Goal: Task Accomplishment & Management: Manage account settings

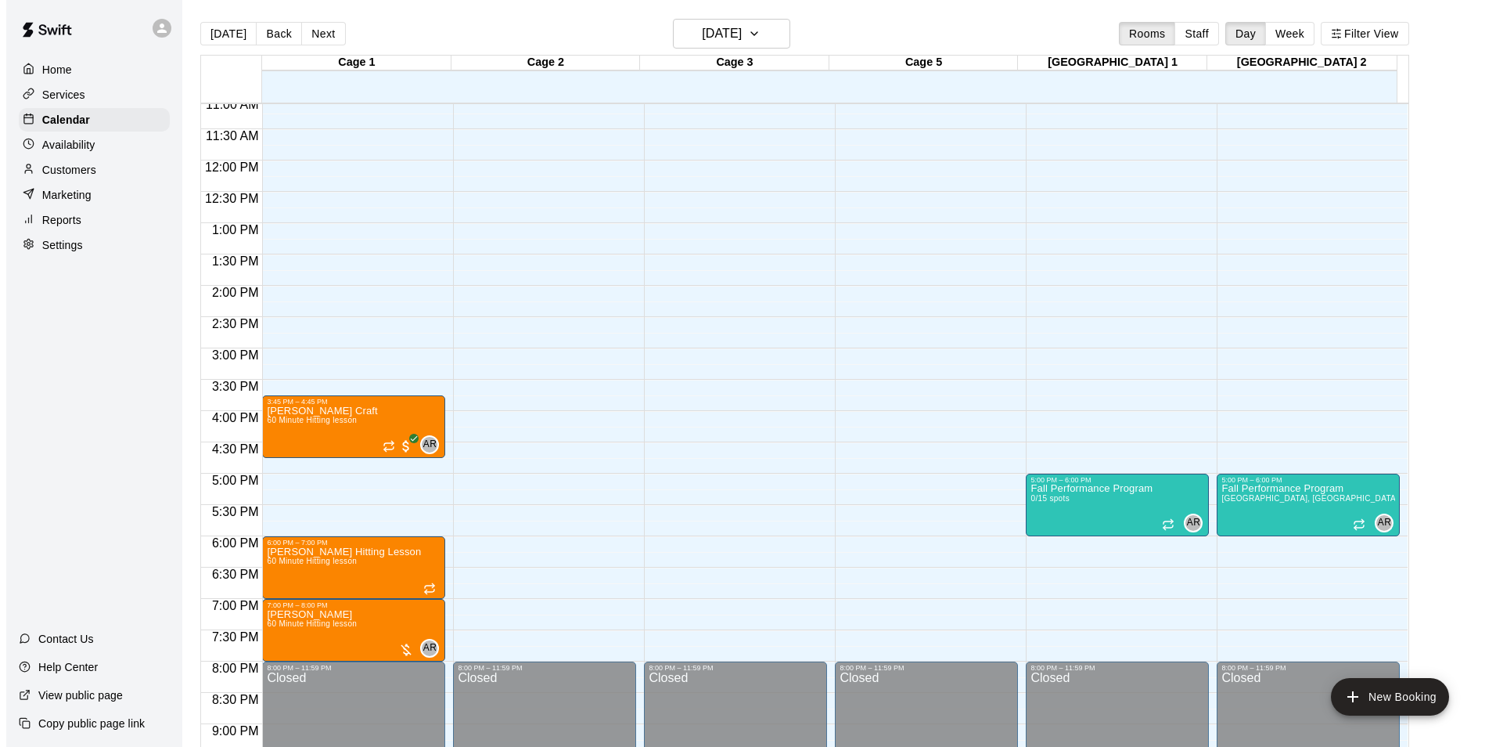
scroll to position [732, 0]
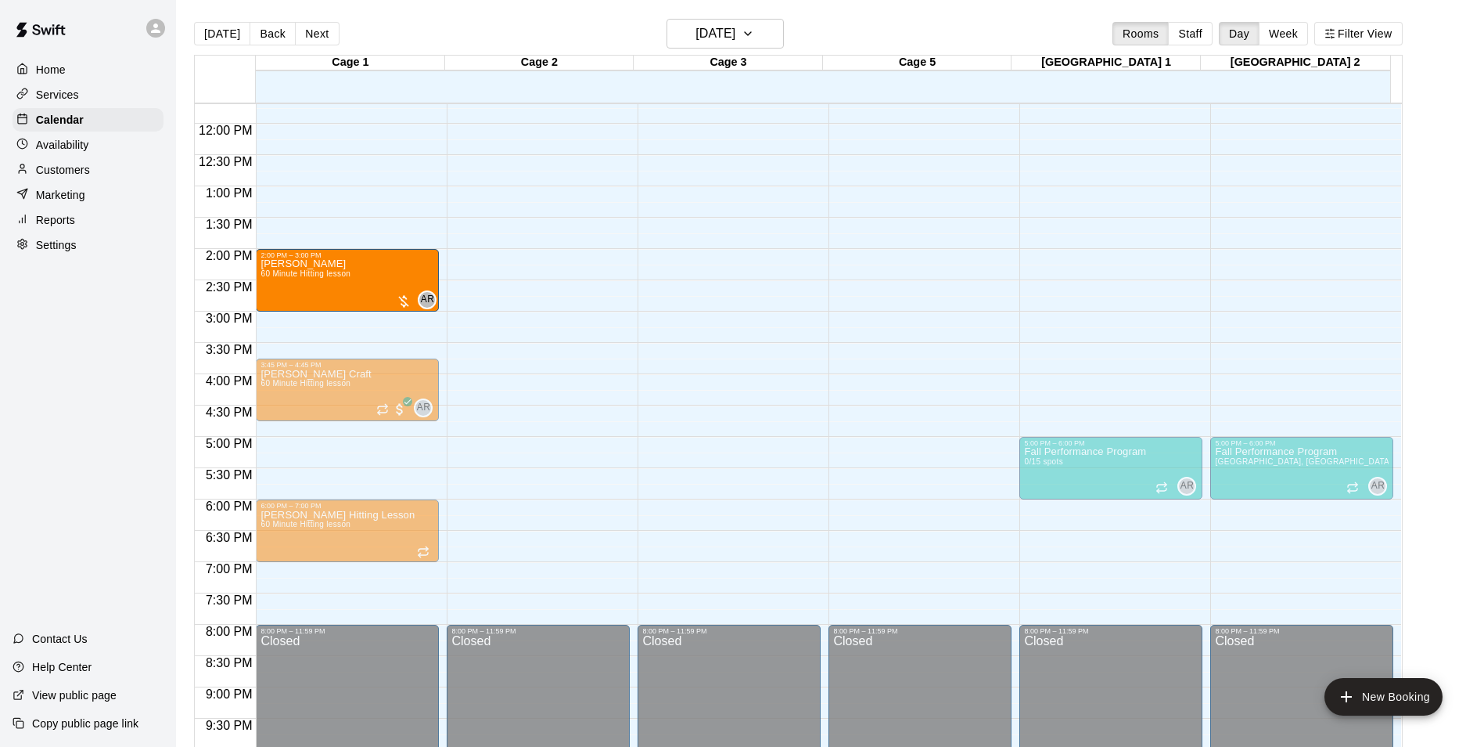
drag, startPoint x: 349, startPoint y: 588, endPoint x: 353, endPoint y: 286, distance: 302.9
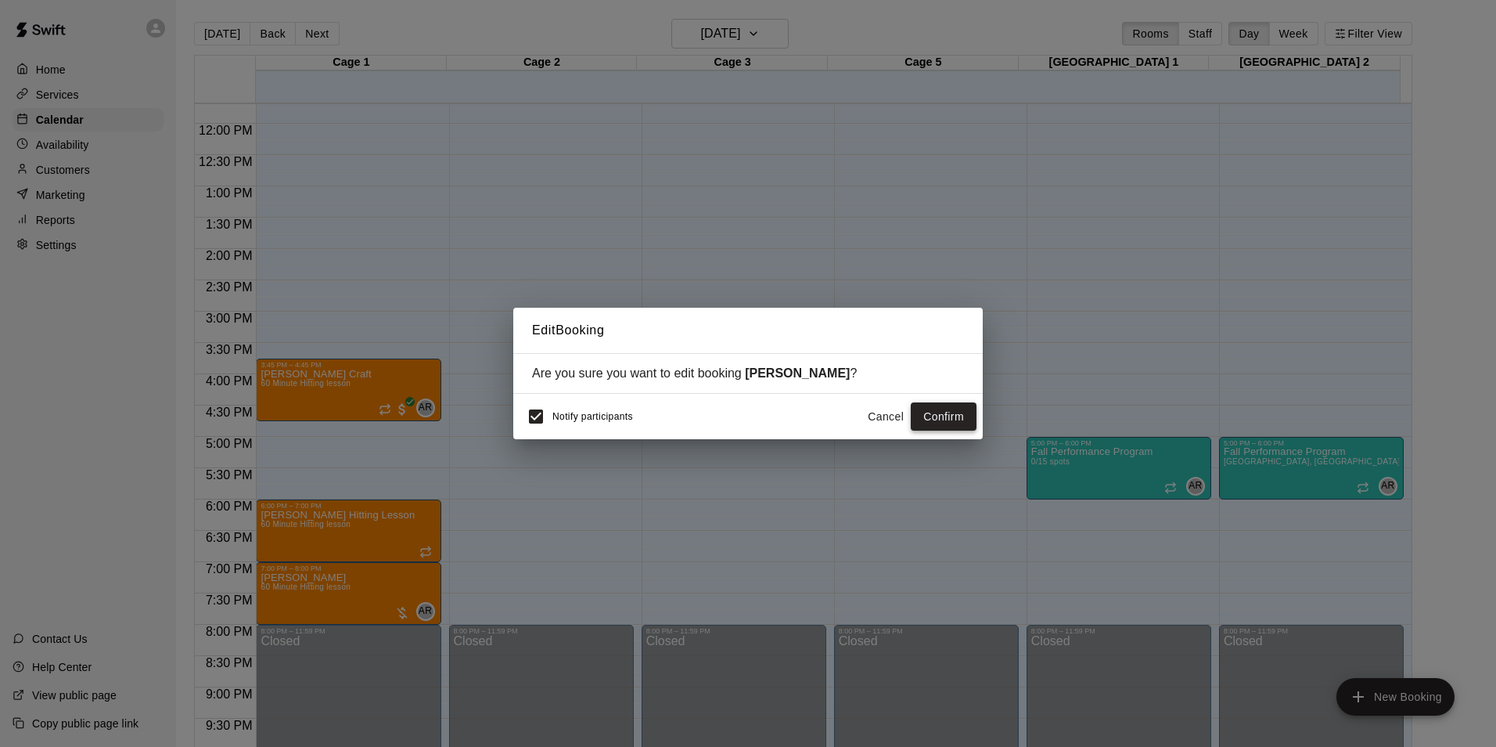
click at [931, 422] on button "Confirm" at bounding box center [944, 416] width 66 height 29
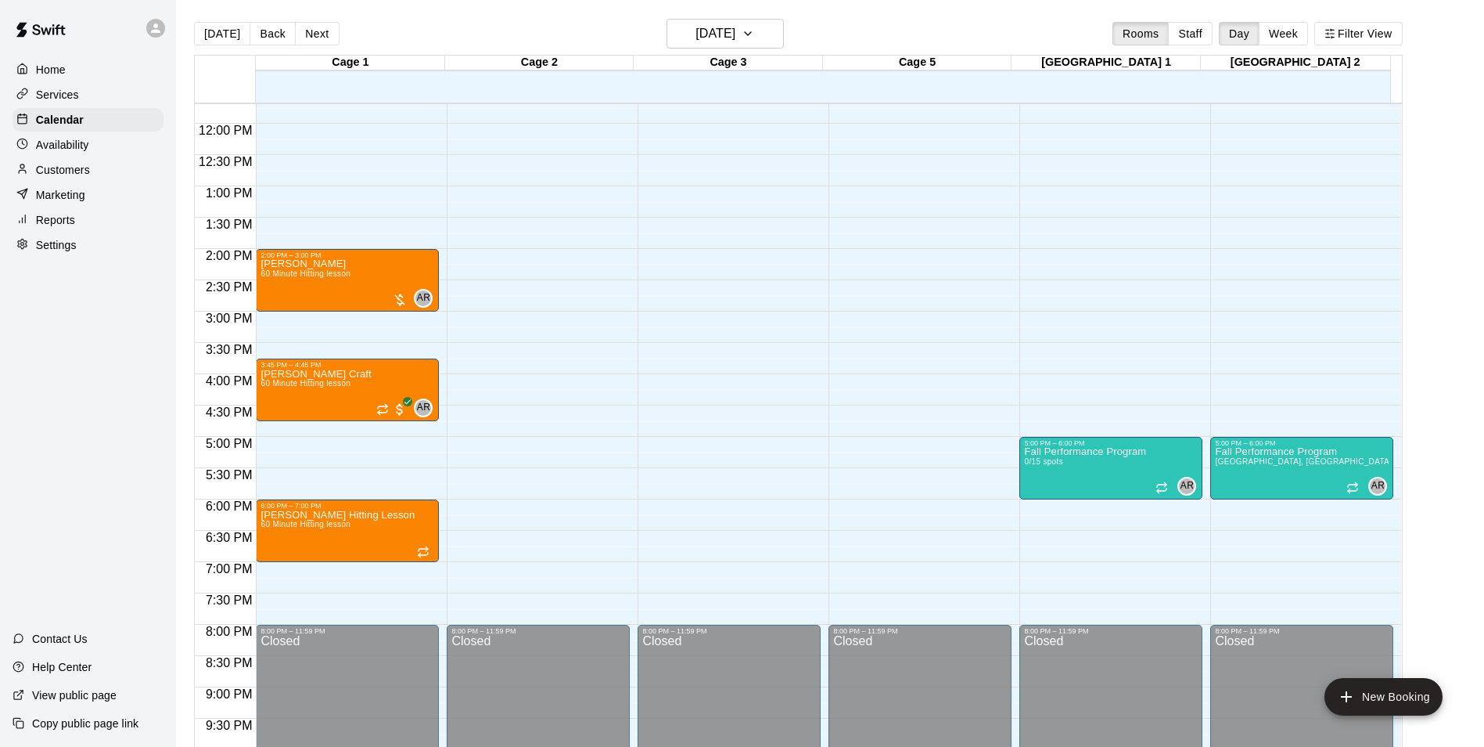
click at [327, 323] on div "12:00 AM – 9:00 AM Closed 2:00 PM – 3:00 PM [PERSON_NAME] 60 Minute Hitting les…" at bounding box center [347, 123] width 183 height 1502
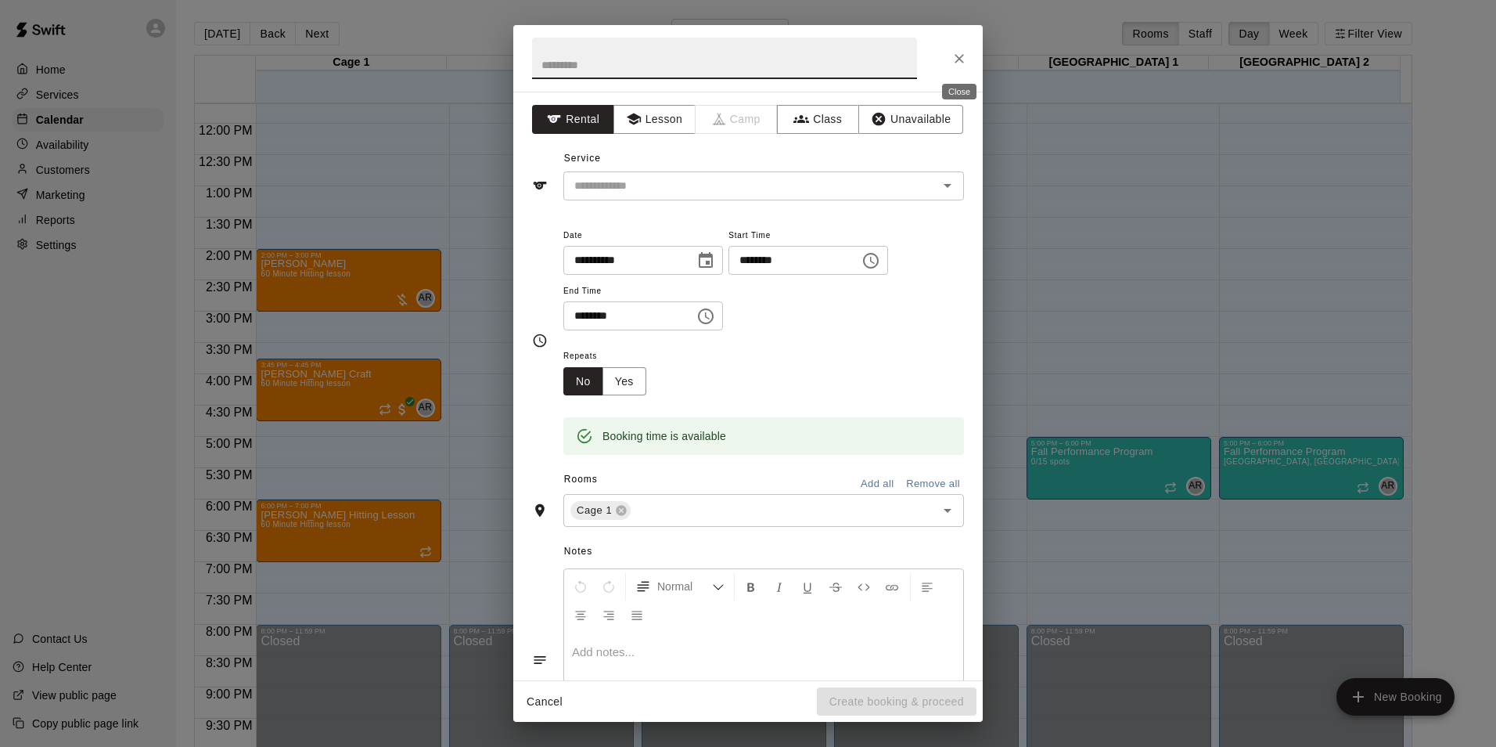
click at [961, 56] on icon "Close" at bounding box center [959, 58] width 9 height 9
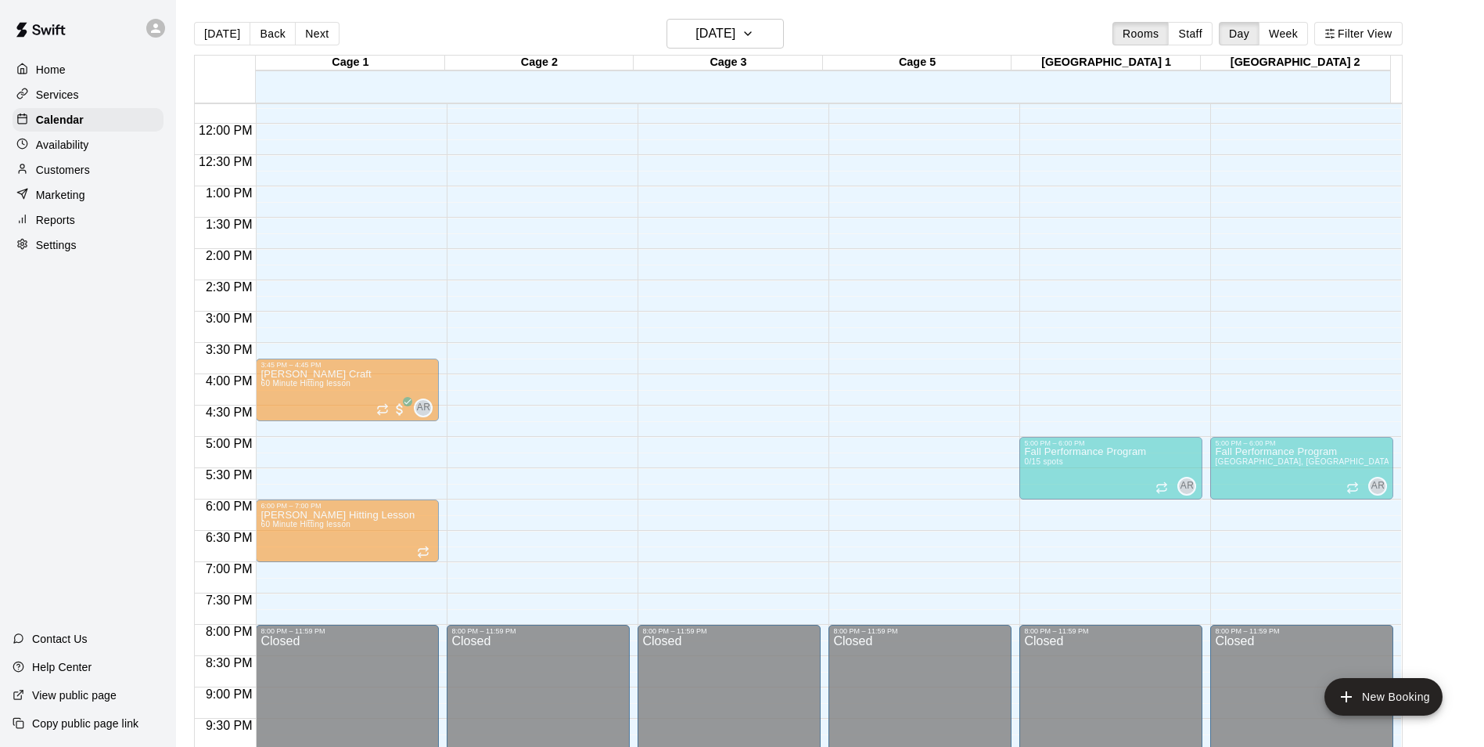
click at [348, 311] on div "2:00 PM – 3:00 PM [PERSON_NAME] 60 Minute Hitting lesson AR 0" at bounding box center [347, 280] width 183 height 63
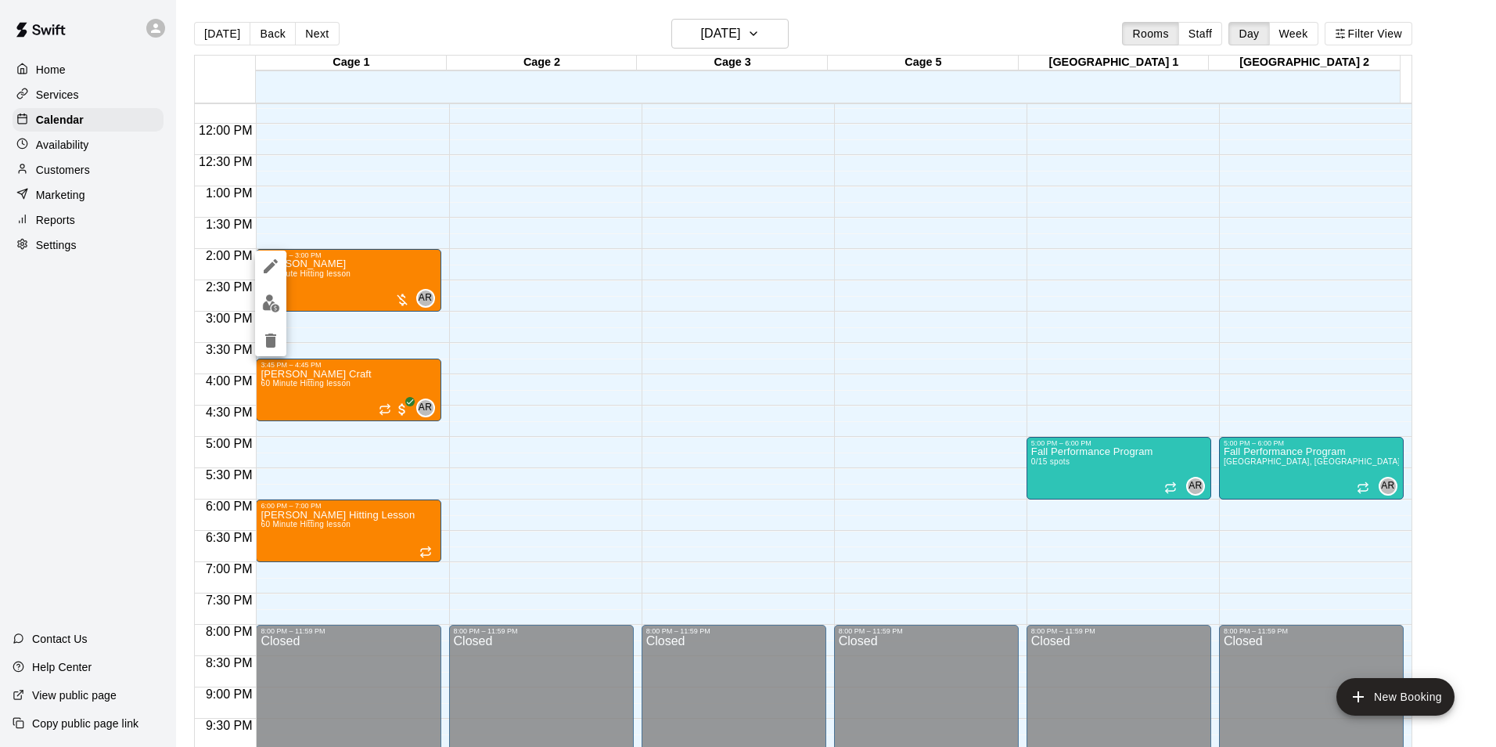
click at [339, 340] on div at bounding box center [748, 373] width 1496 height 747
click at [324, 326] on div "12:00 AM – 9:00 AM Closed 2:00 PM – 3:00 PM [PERSON_NAME] 60 Minute Hitting les…" at bounding box center [347, 123] width 183 height 1502
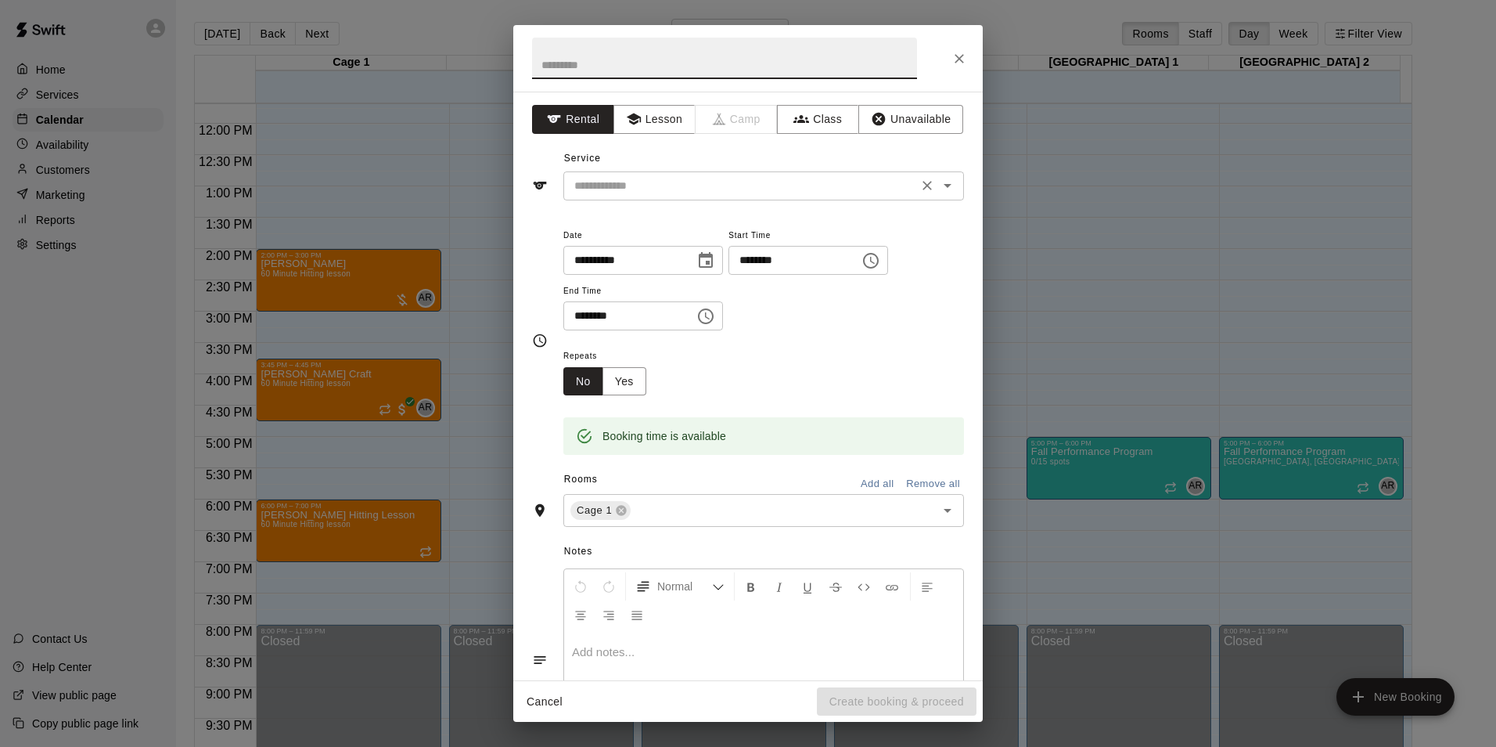
click at [636, 179] on input "text" at bounding box center [740, 186] width 345 height 20
click at [617, 57] on input "text" at bounding box center [724, 58] width 385 height 41
click at [606, 74] on input "text" at bounding box center [724, 58] width 385 height 41
type input "**********"
click at [657, 113] on button "Lesson" at bounding box center [655, 119] width 82 height 29
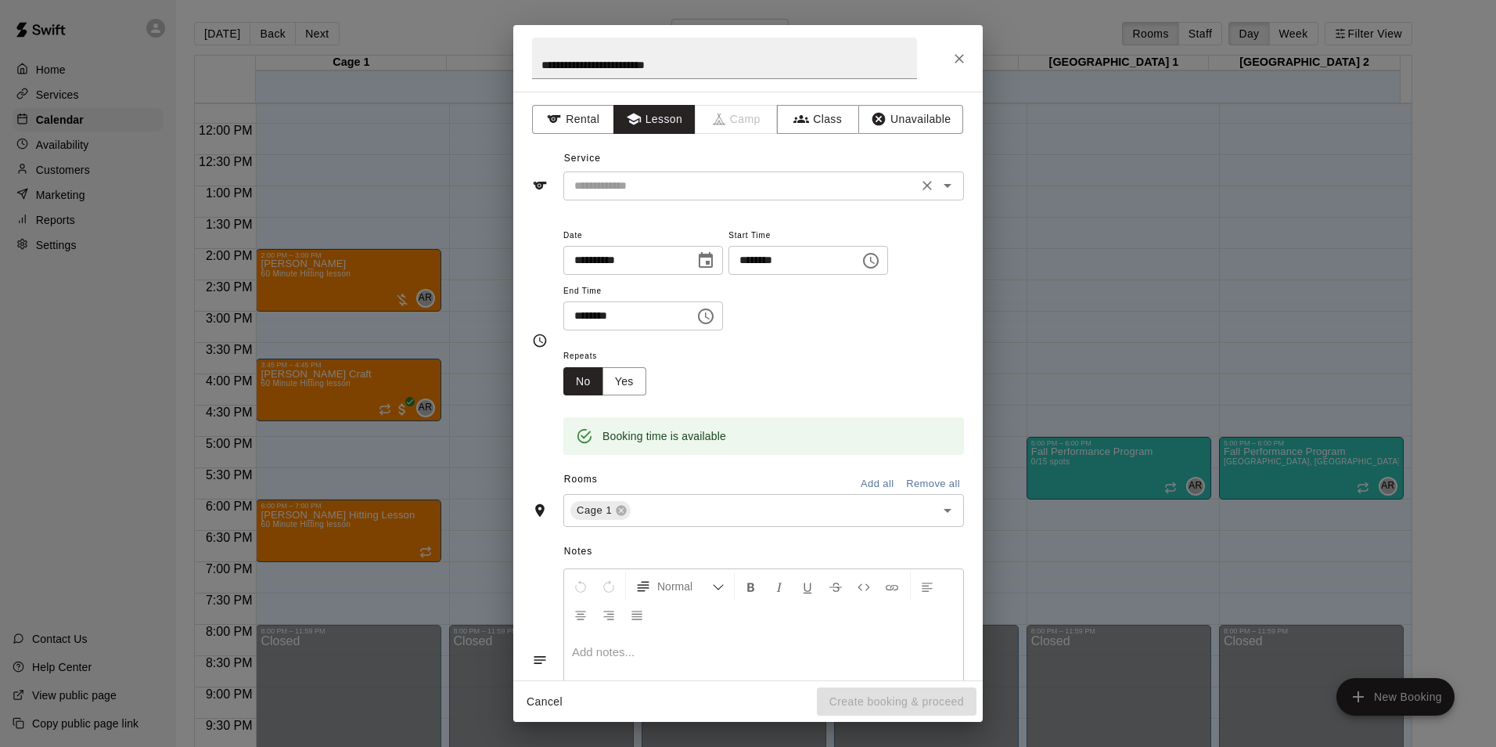
click at [678, 185] on input "text" at bounding box center [740, 186] width 345 height 20
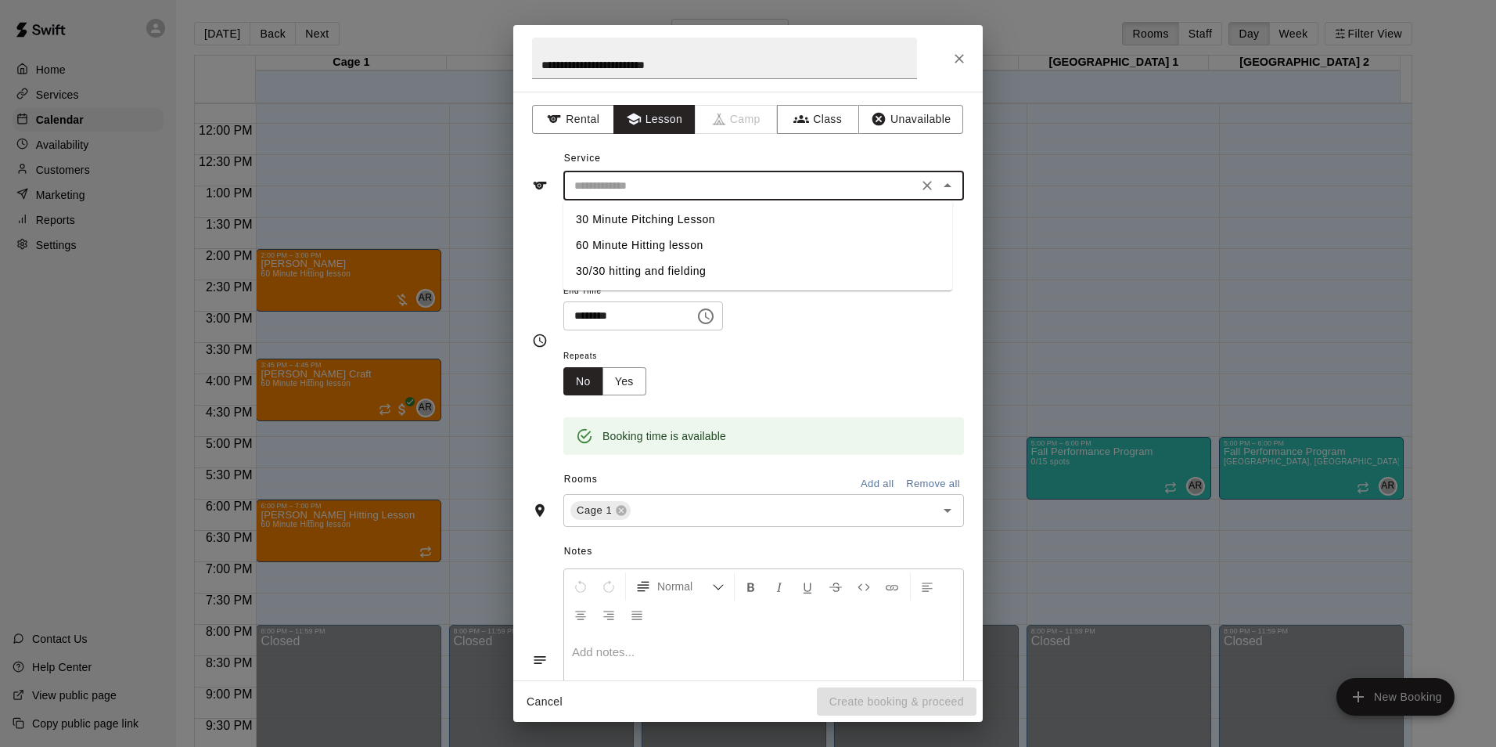
click at [688, 221] on li "30 Minute Pitching Lesson" at bounding box center [757, 220] width 389 height 26
type input "**********"
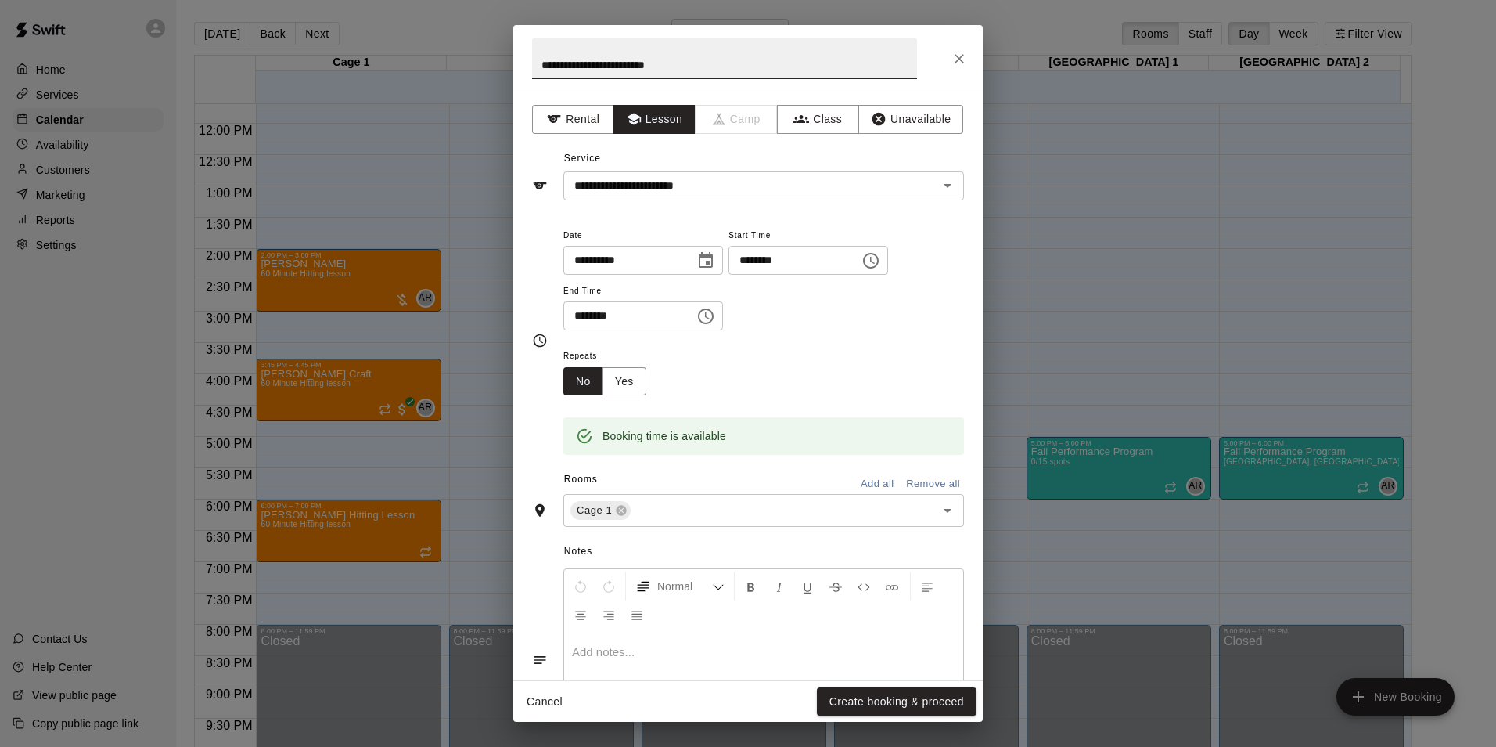
drag, startPoint x: 689, startPoint y: 63, endPoint x: 596, endPoint y: 75, distance: 93.1
click at [596, 75] on input "**********" at bounding box center [724, 58] width 385 height 41
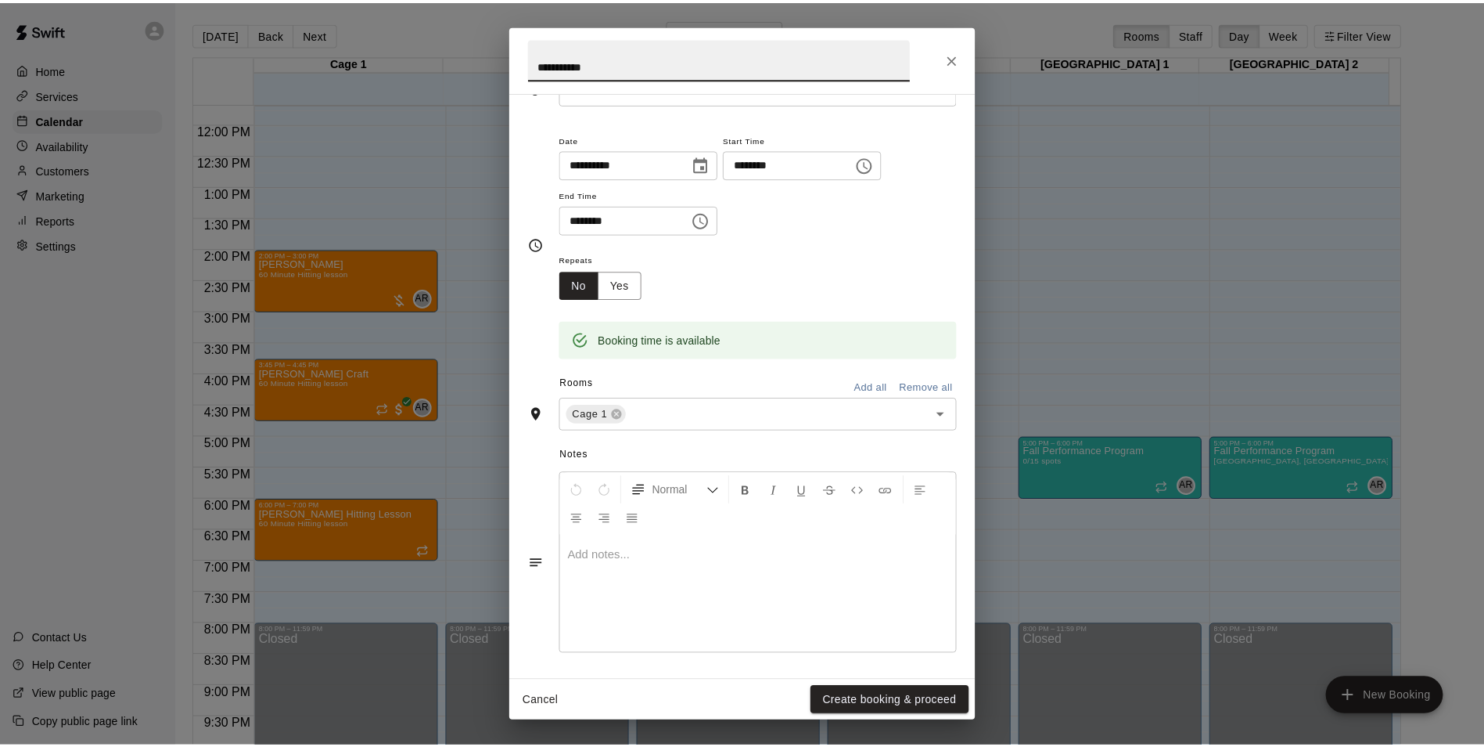
scroll to position [99, 0]
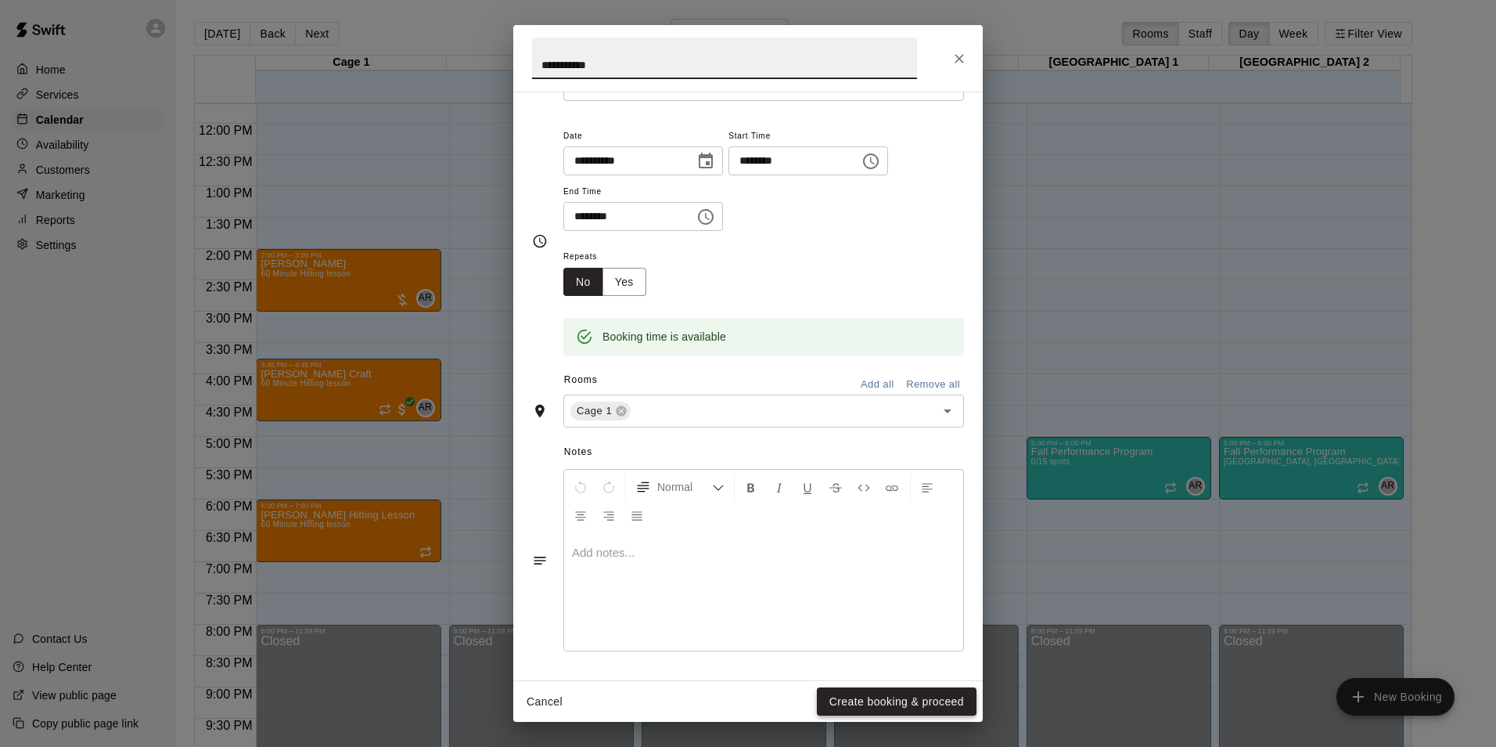
type input "**********"
click at [898, 698] on button "Create booking & proceed" at bounding box center [897, 701] width 160 height 29
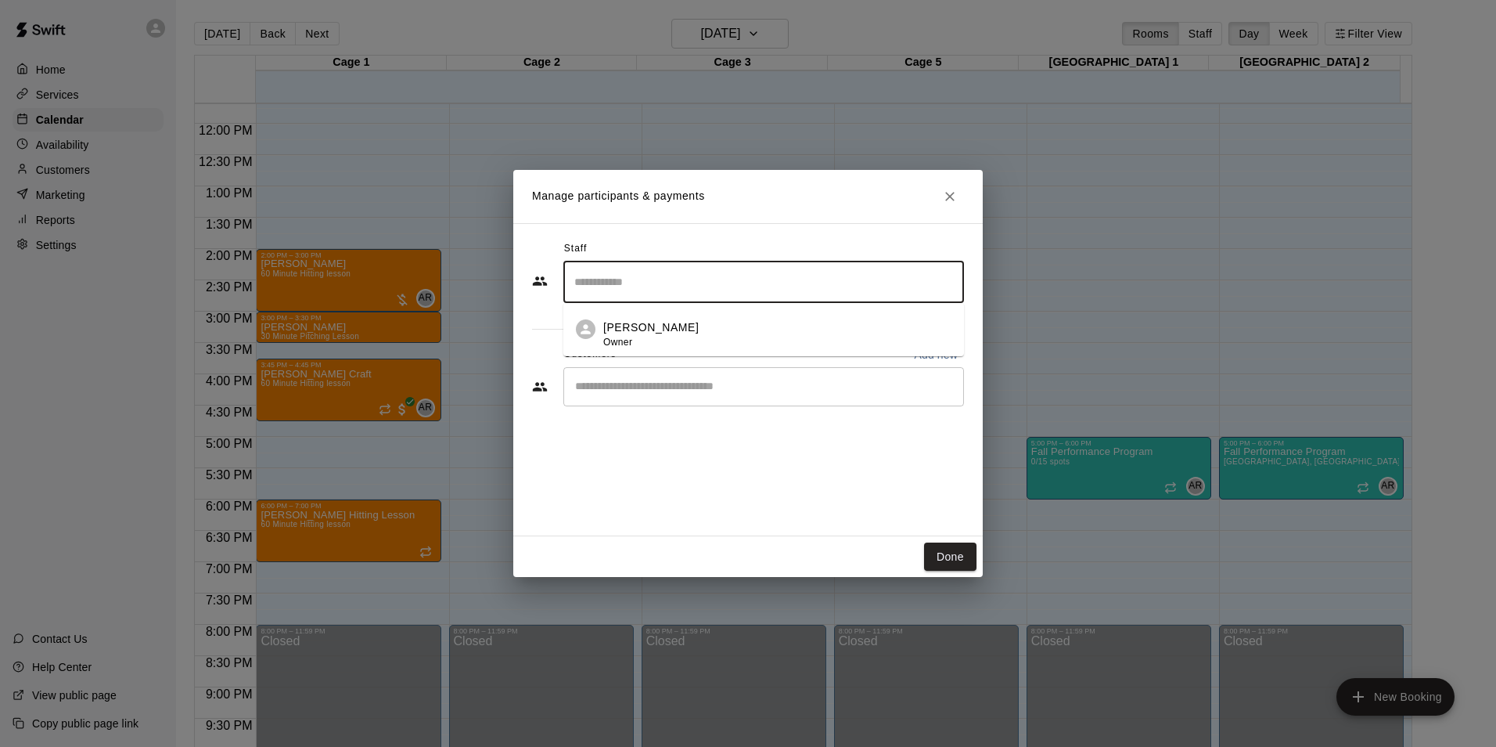
click at [720, 289] on input "Search staff" at bounding box center [763, 281] width 387 height 27
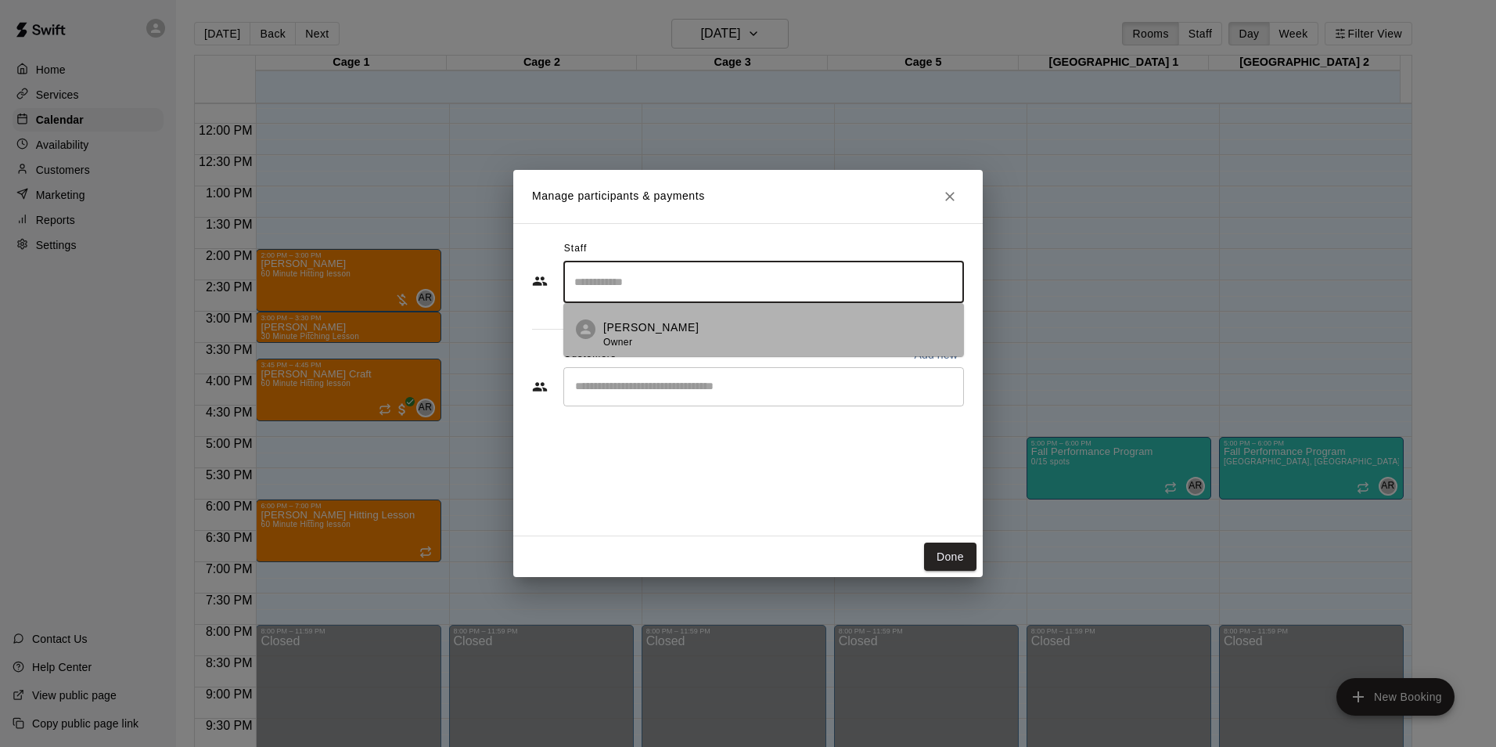
click at [703, 336] on div "[PERSON_NAME] Owner" at bounding box center [777, 334] width 348 height 31
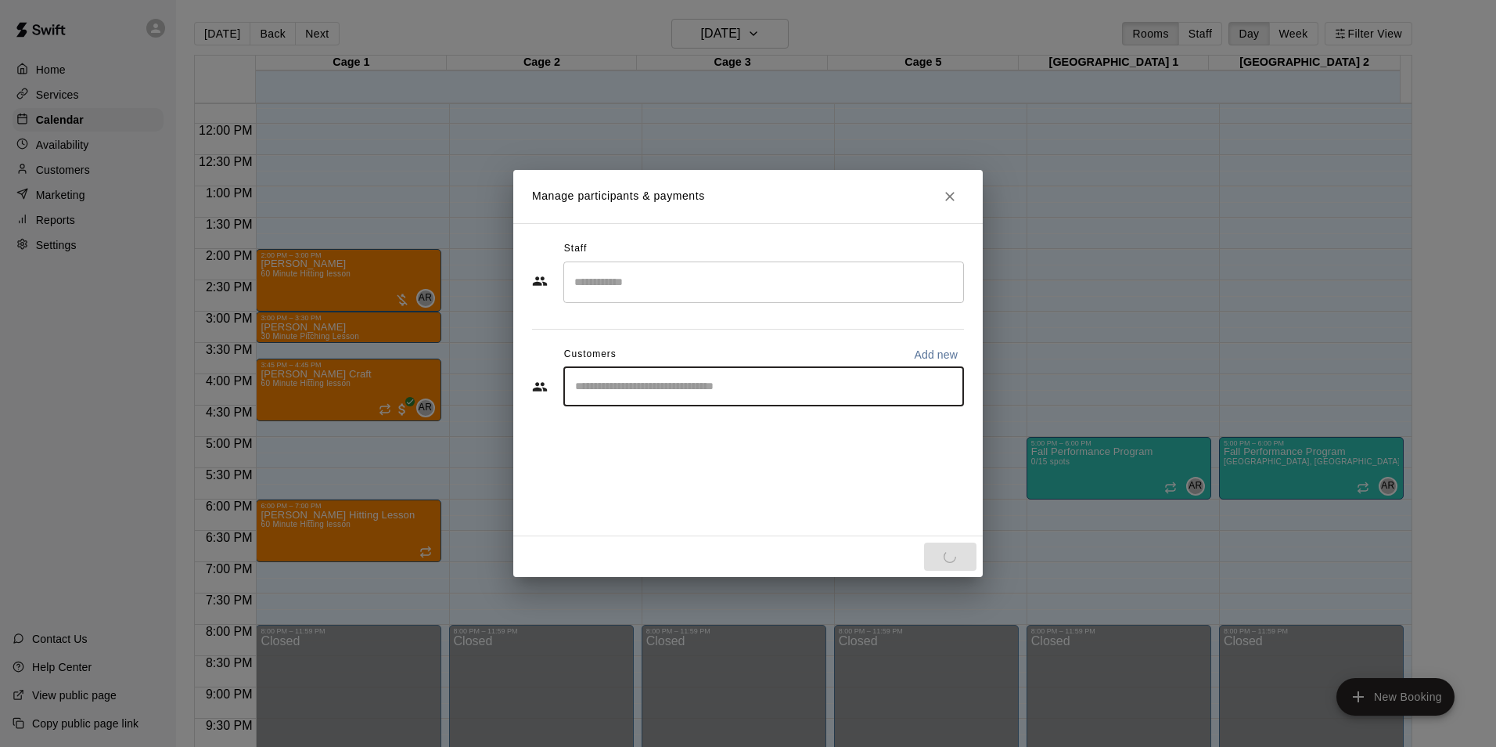
click at [662, 393] on input "Start typing to search customers..." at bounding box center [763, 387] width 387 height 16
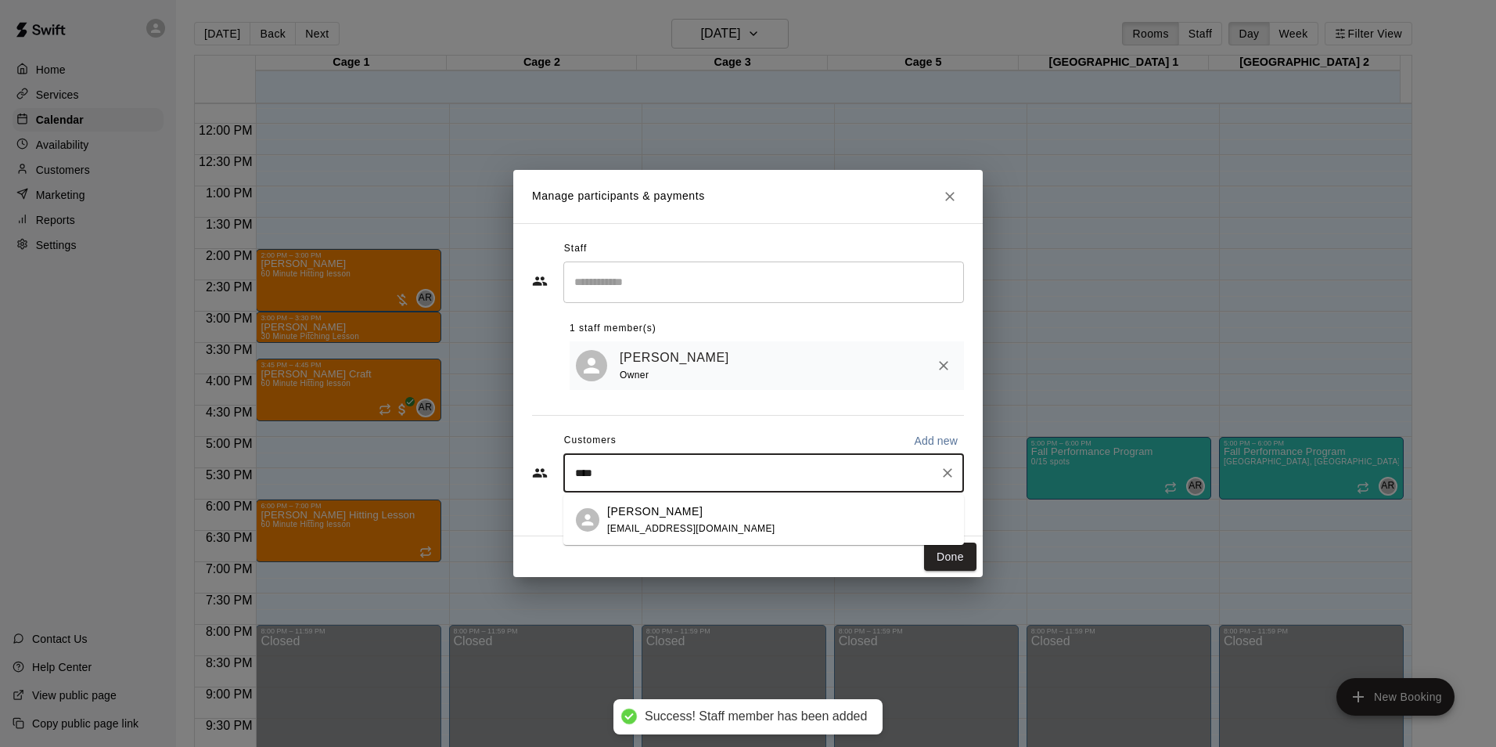
type input "*****"
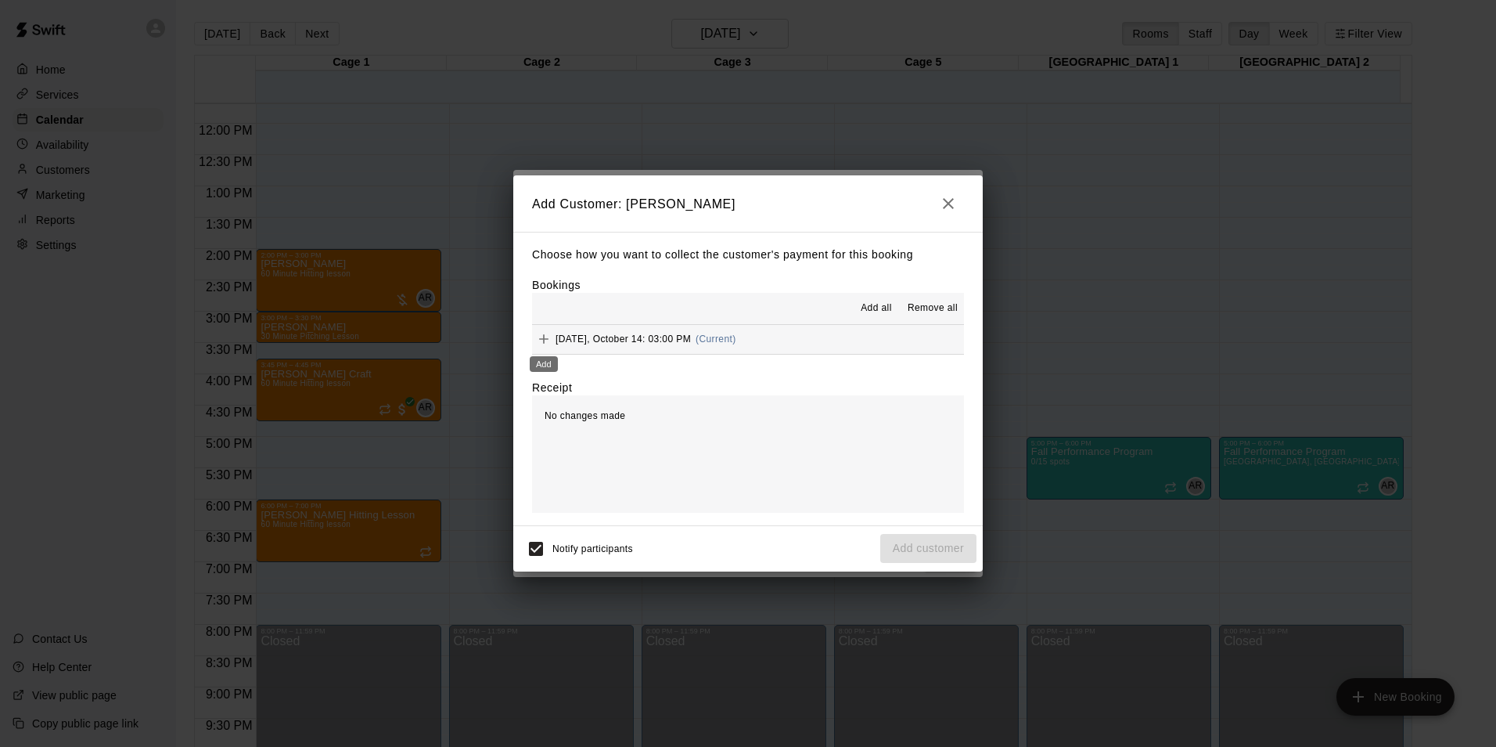
click at [547, 340] on icon "Add" at bounding box center [543, 338] width 9 height 9
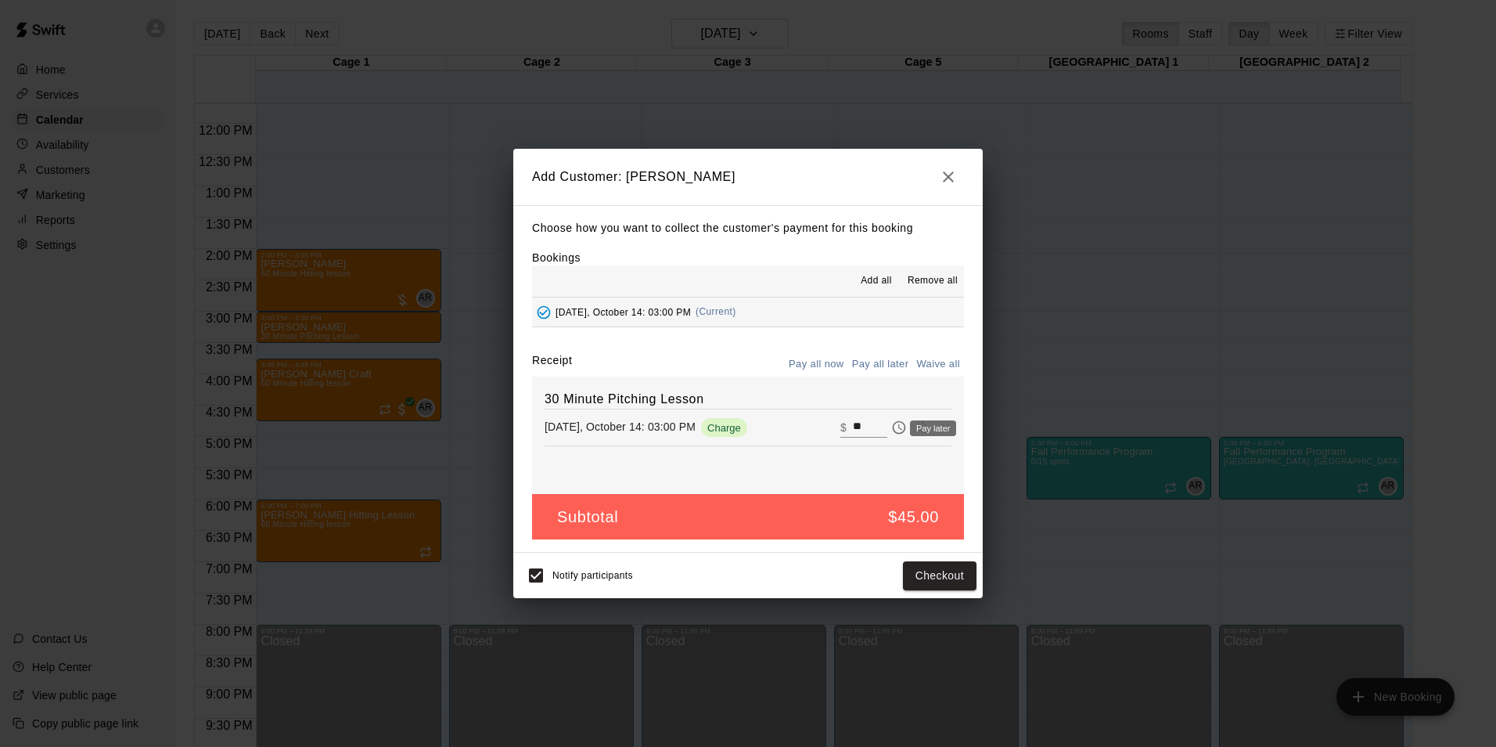
click at [893, 431] on icon "Pay later" at bounding box center [899, 427] width 13 height 13
click at [953, 581] on button "Add customer" at bounding box center [928, 575] width 96 height 29
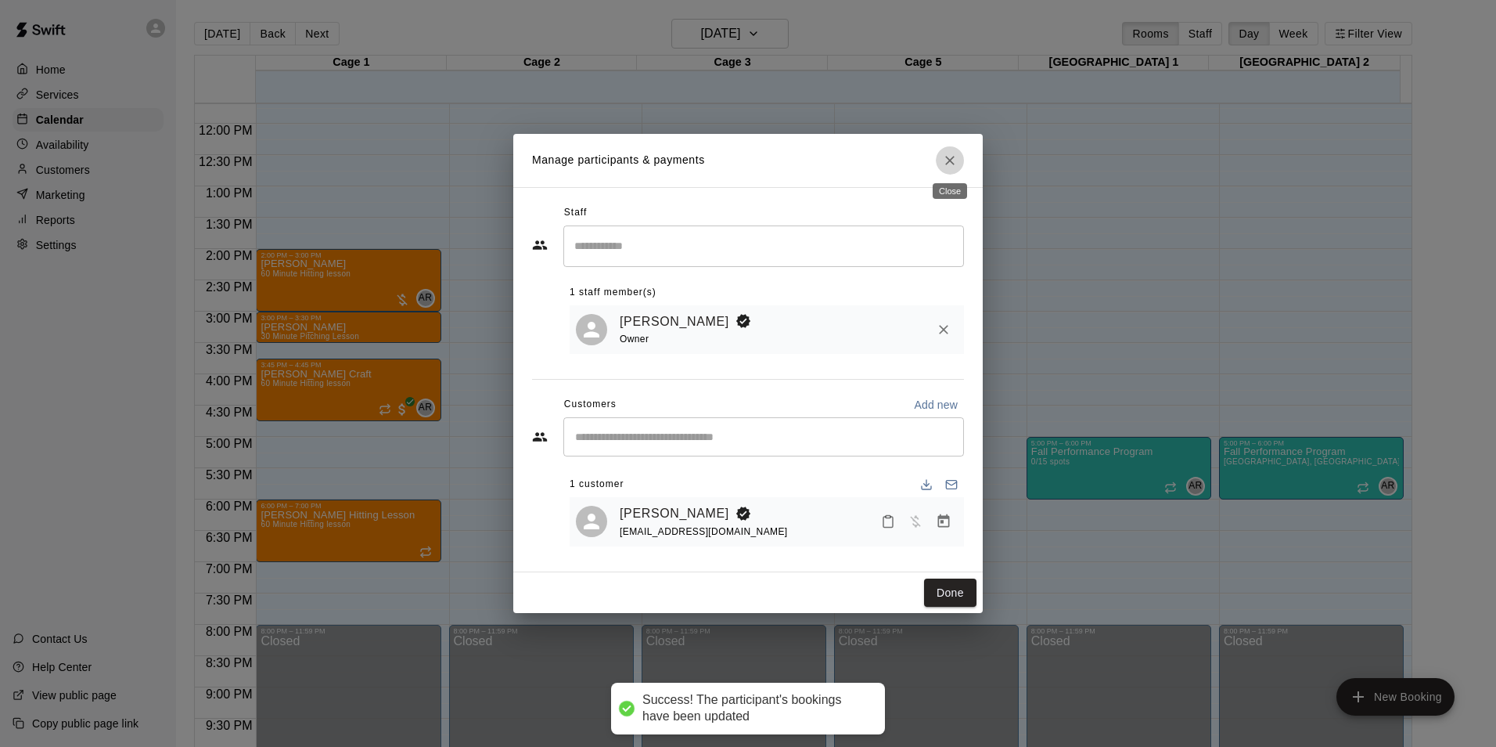
click at [945, 157] on icon "Close" at bounding box center [950, 161] width 16 height 16
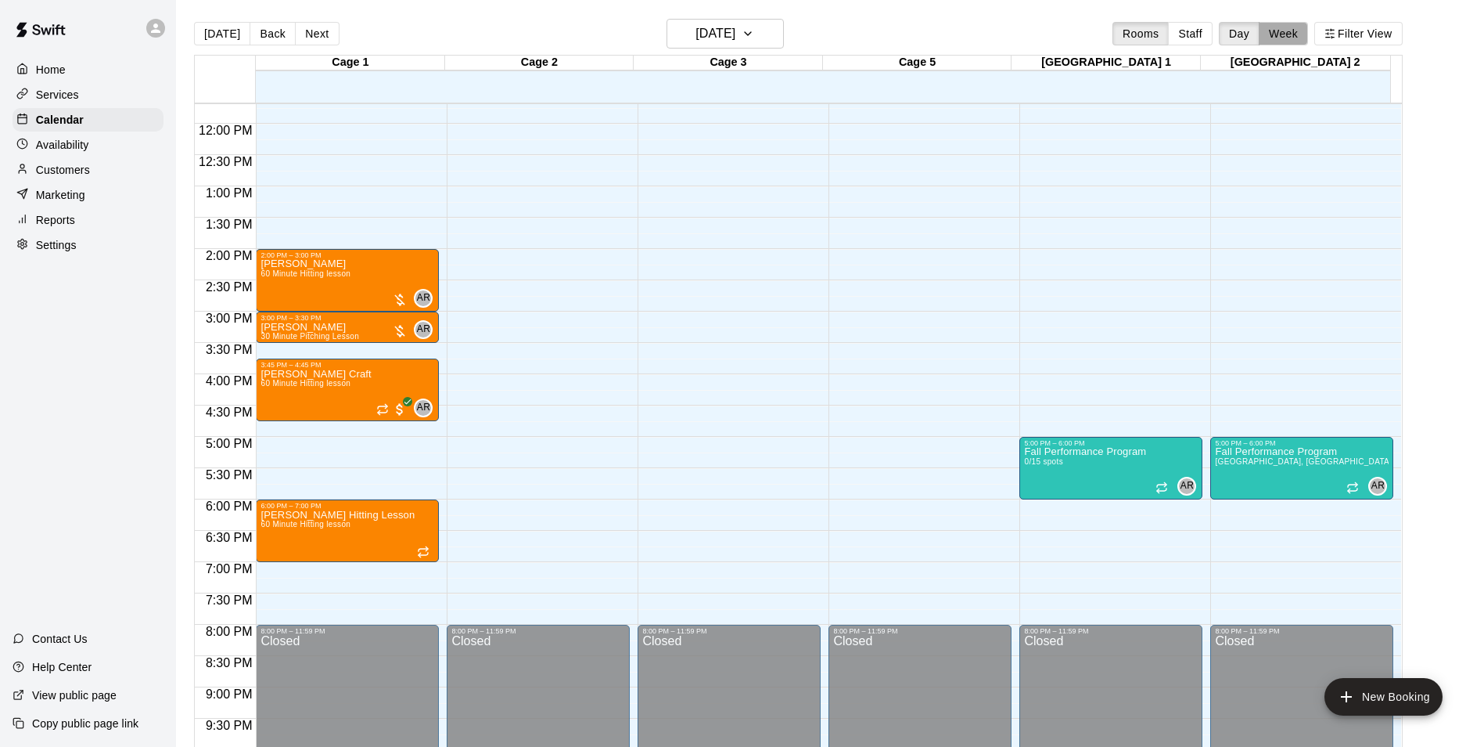
click at [1306, 33] on button "Week" at bounding box center [1283, 33] width 49 height 23
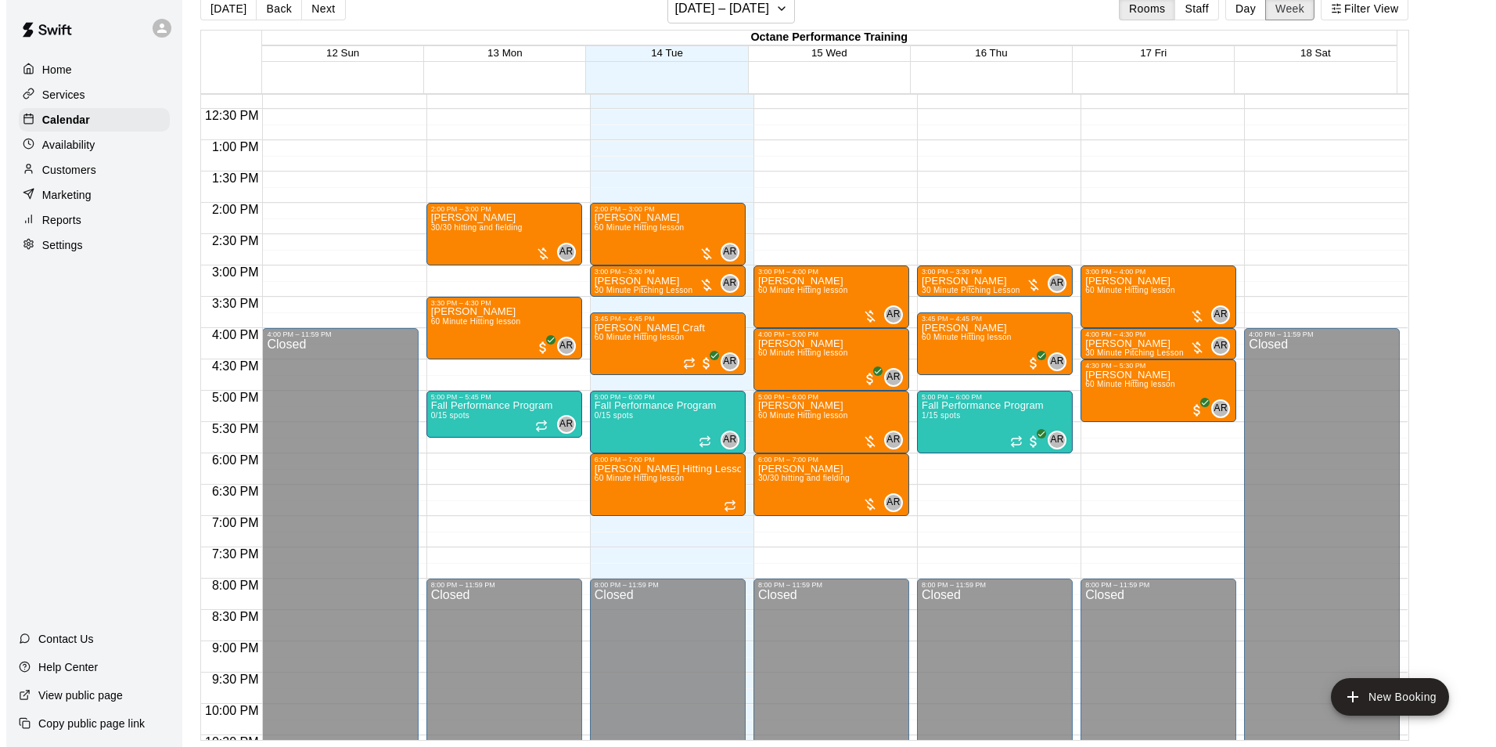
scroll to position [625, 0]
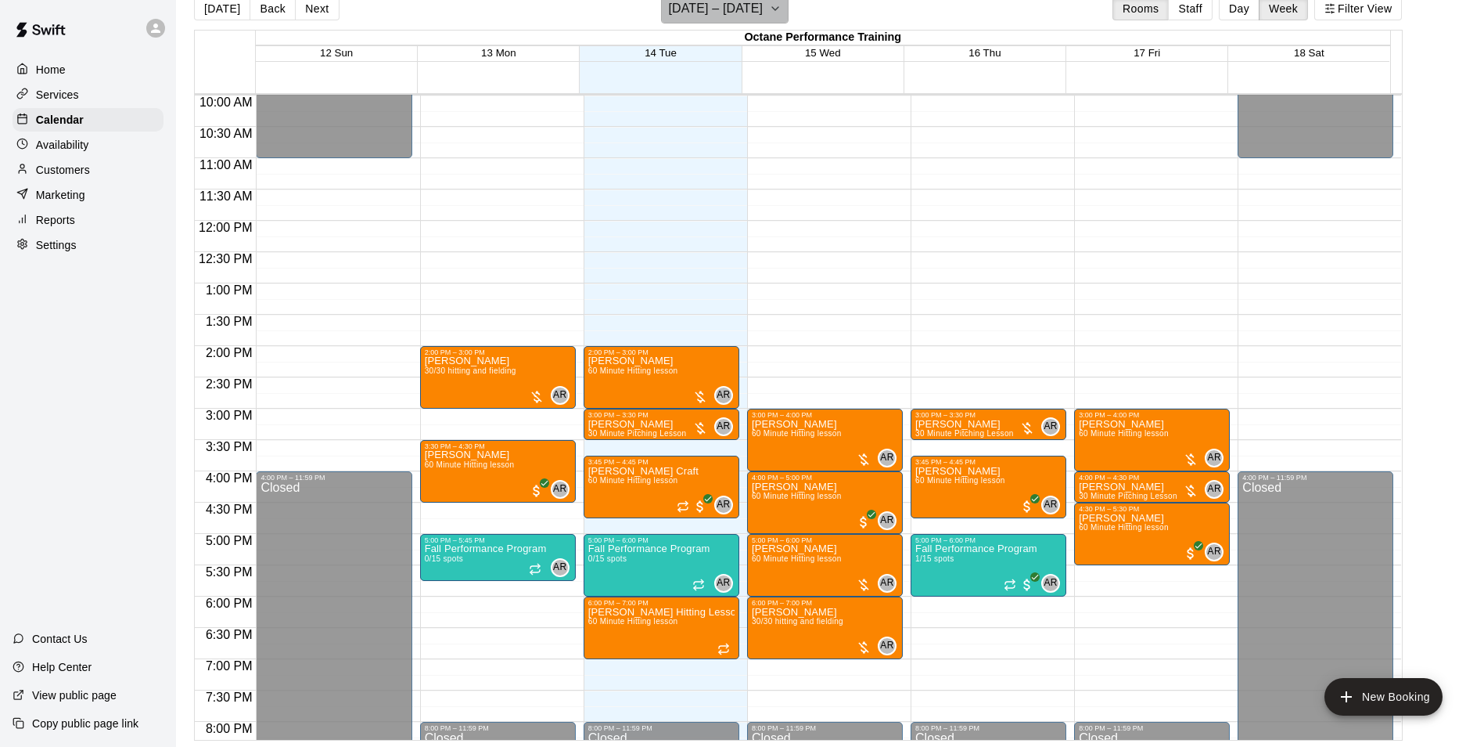
click at [739, 9] on h6 "[DATE] – [DATE]" at bounding box center [715, 9] width 95 height 22
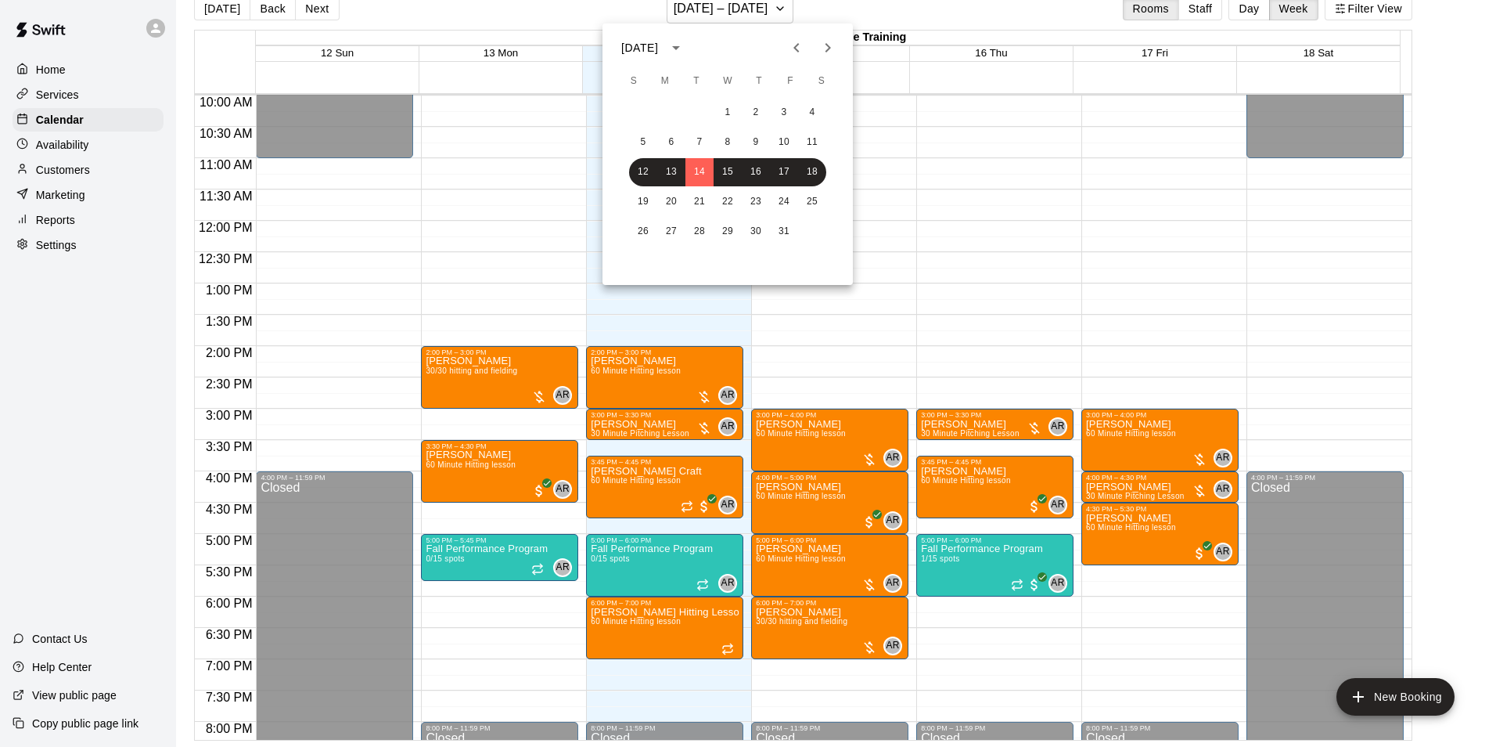
click at [776, 9] on div at bounding box center [748, 373] width 1496 height 747
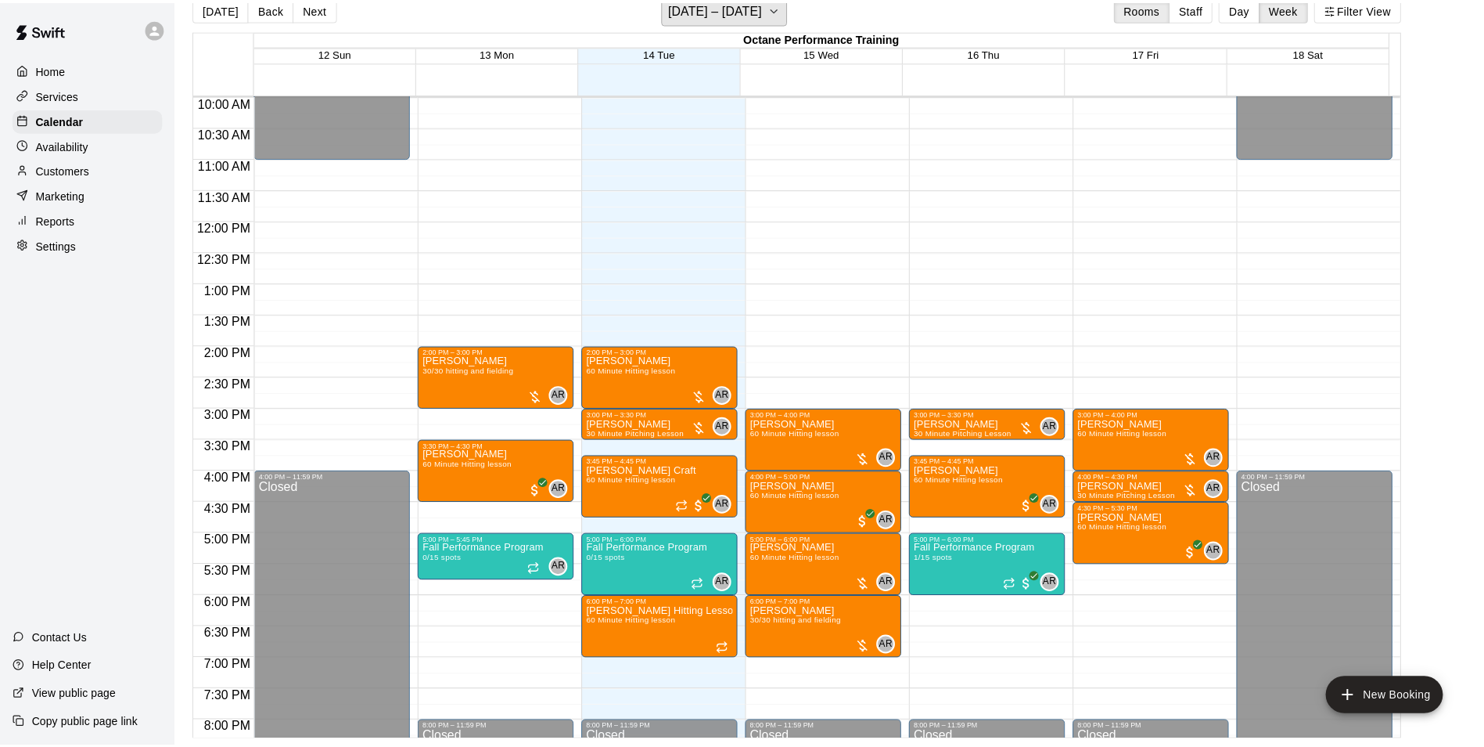
scroll to position [19, 0]
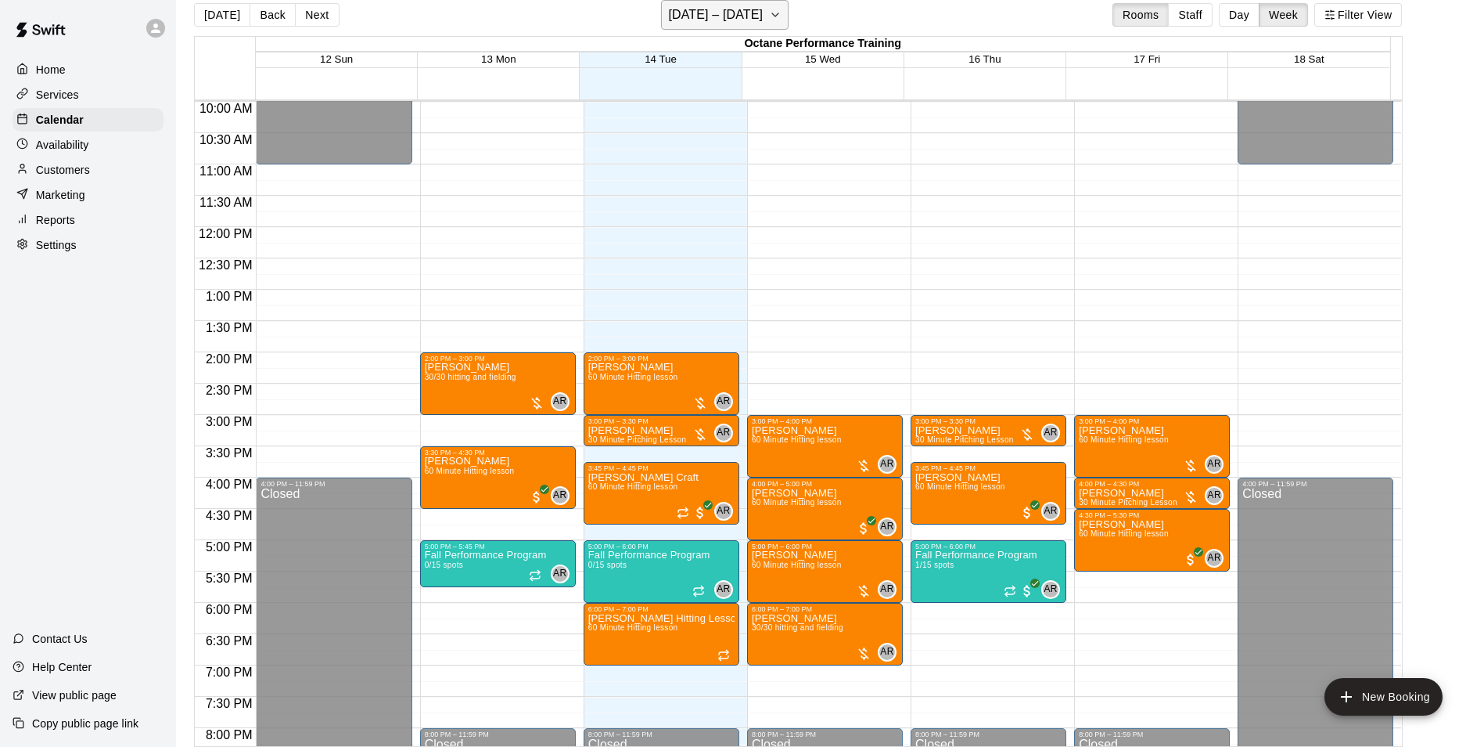
click at [765, 11] on button "[DATE] – [DATE]" at bounding box center [725, 15] width 128 height 30
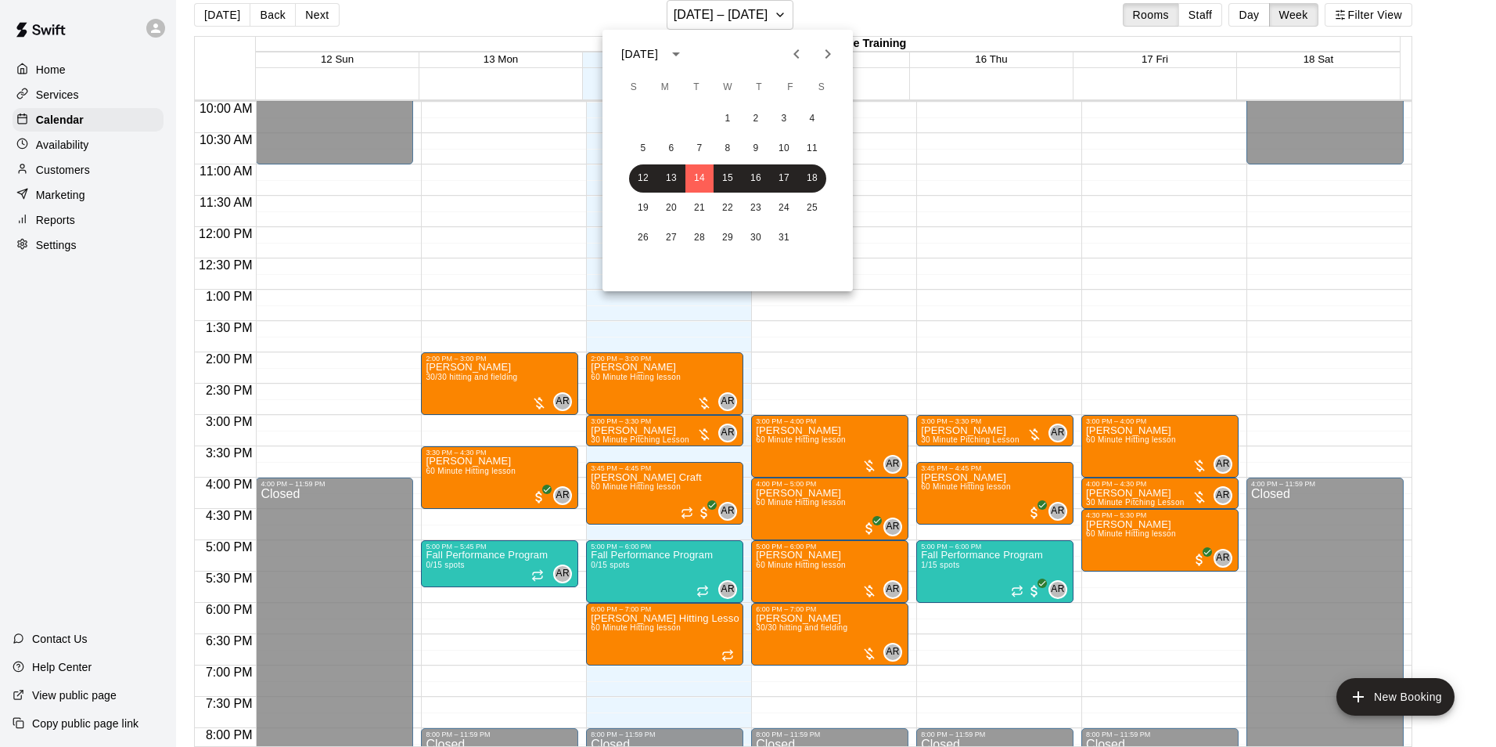
click at [824, 56] on icon "Next month" at bounding box center [828, 54] width 19 height 19
click at [794, 52] on icon "Previous month" at bounding box center [796, 54] width 19 height 19
click at [669, 234] on button "27" at bounding box center [671, 238] width 28 height 28
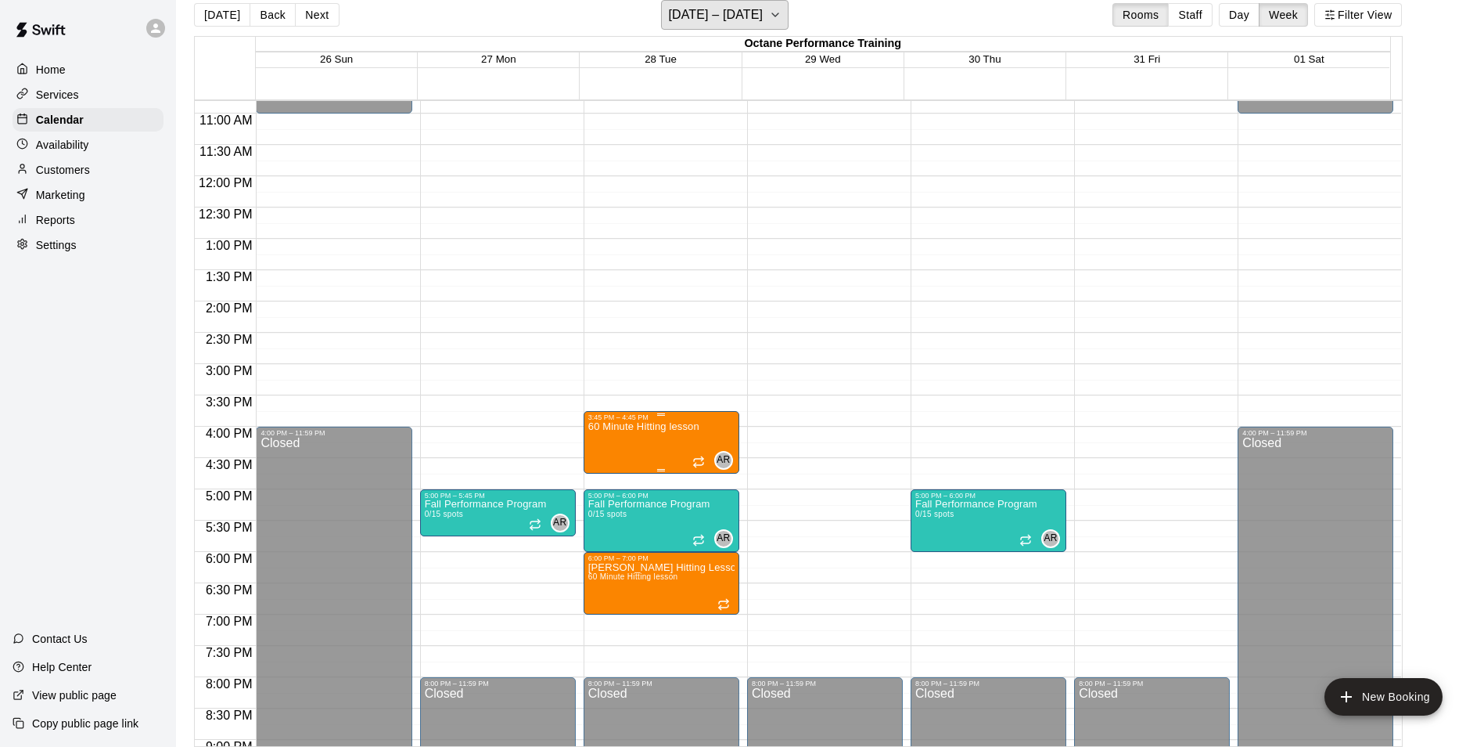
scroll to position [704, 0]
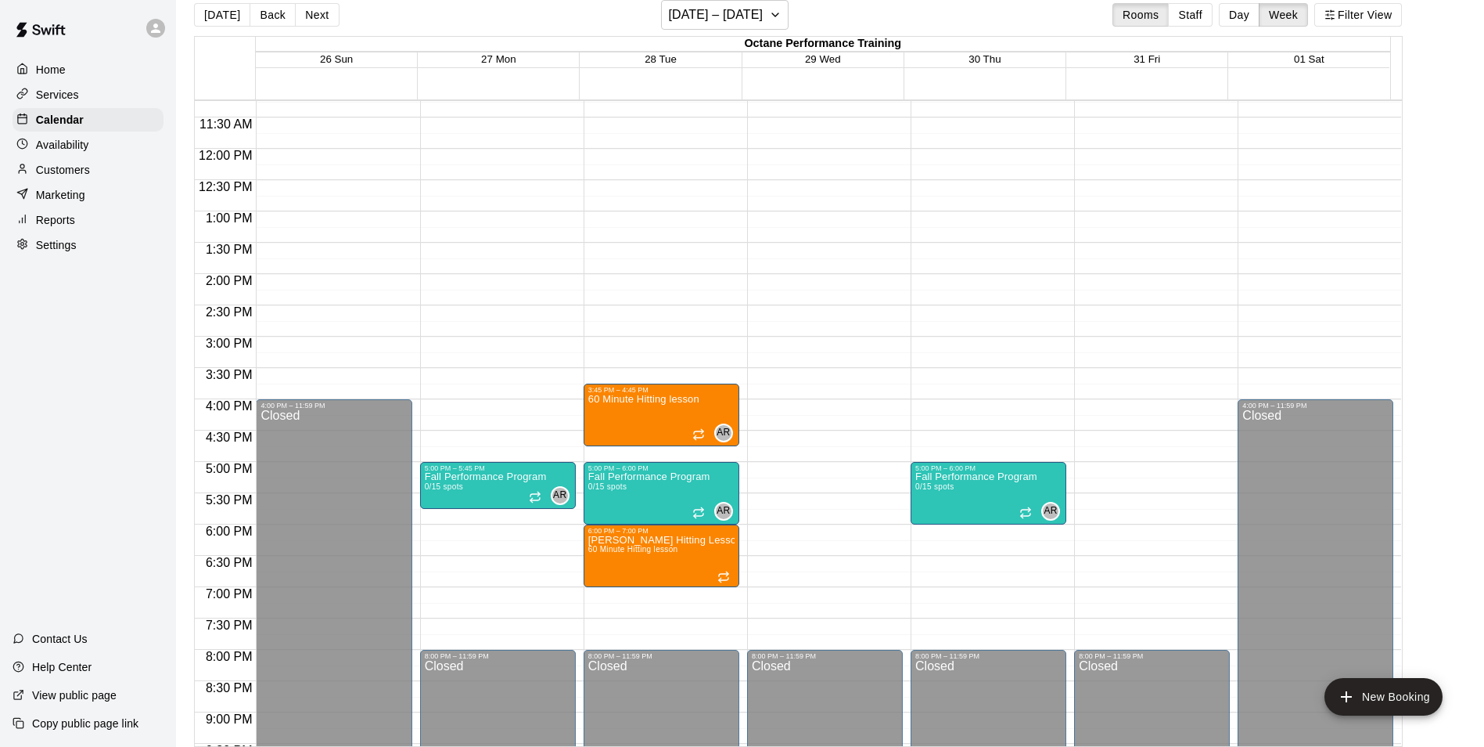
click at [60, 153] on p "Availability" at bounding box center [62, 145] width 53 height 16
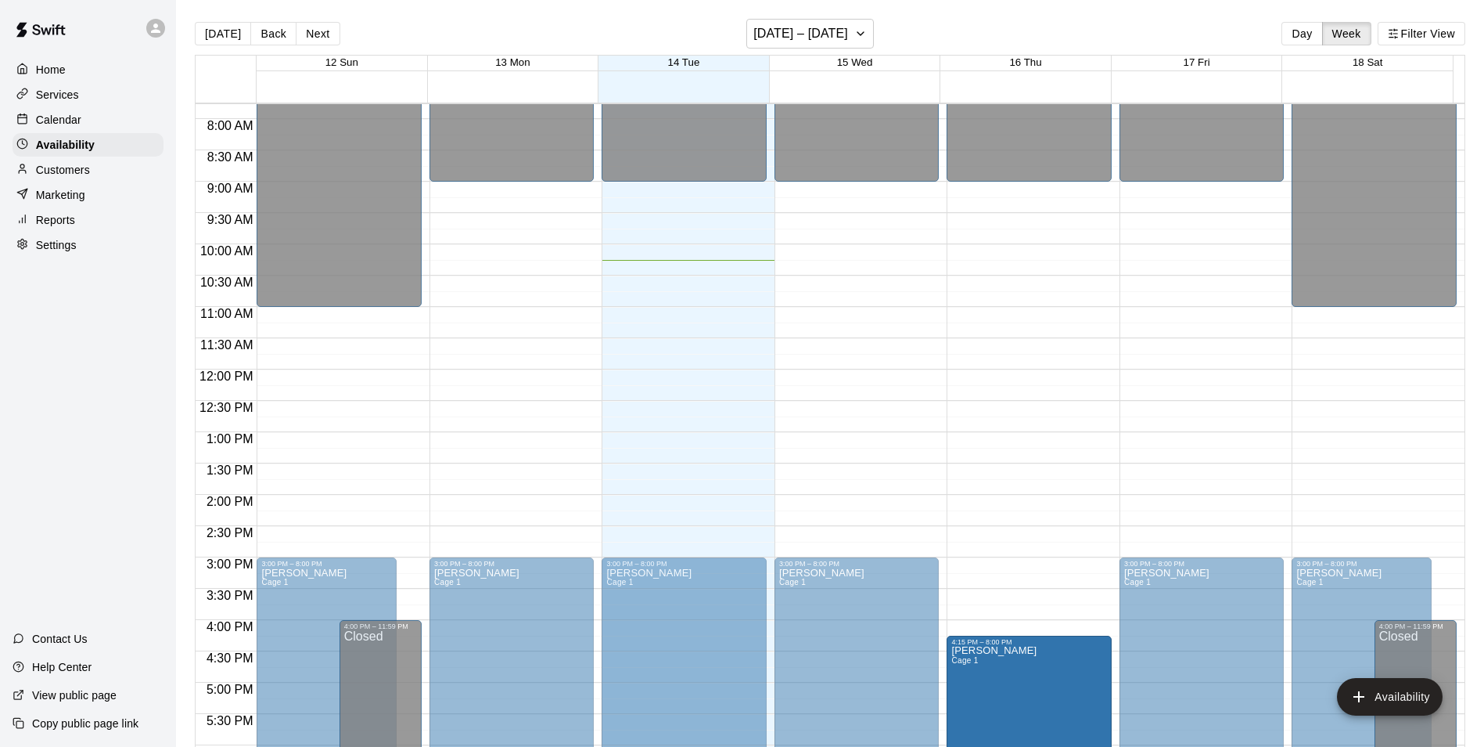
scroll to position [591, 0]
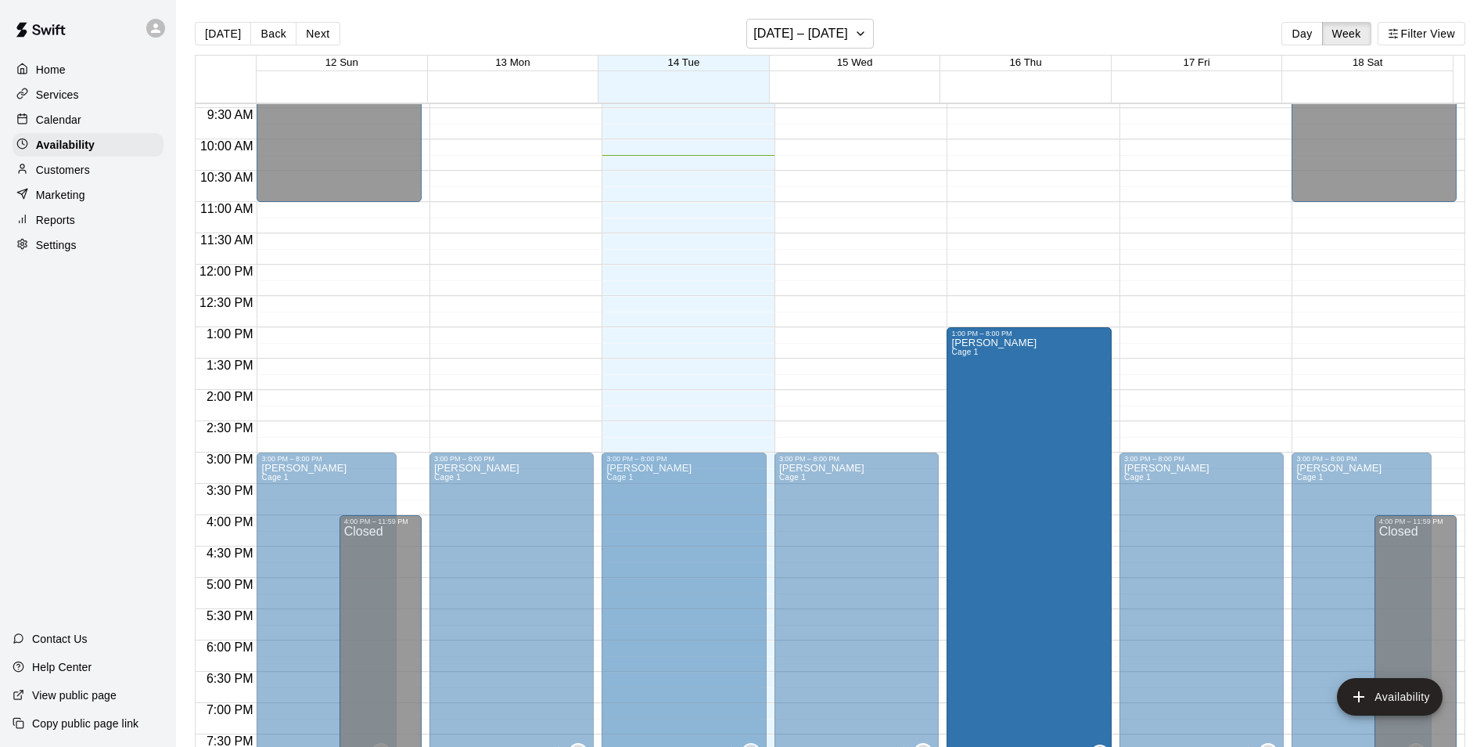
drag, startPoint x: 1023, startPoint y: 560, endPoint x: 1035, endPoint y: 330, distance: 230.4
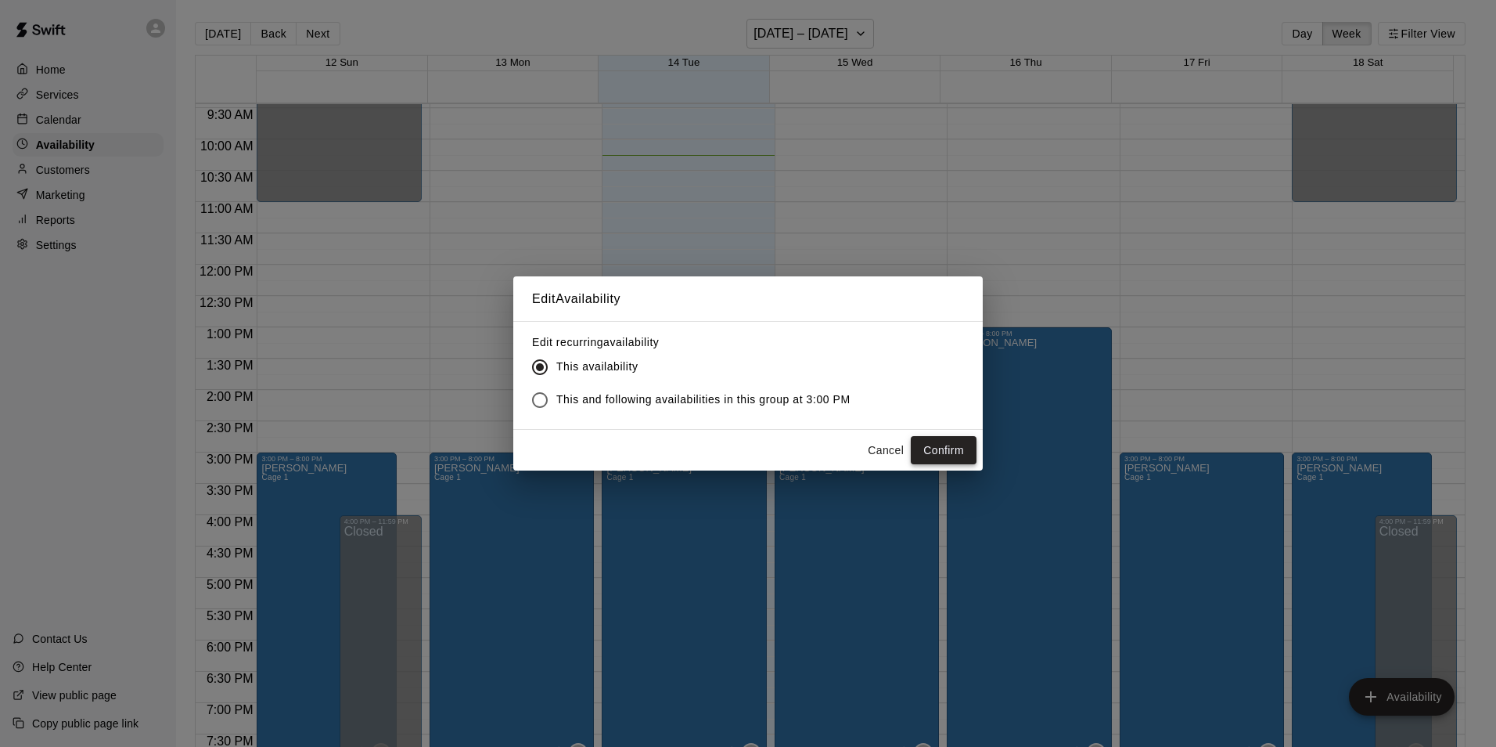
click at [929, 444] on button "Confirm" at bounding box center [944, 450] width 66 height 29
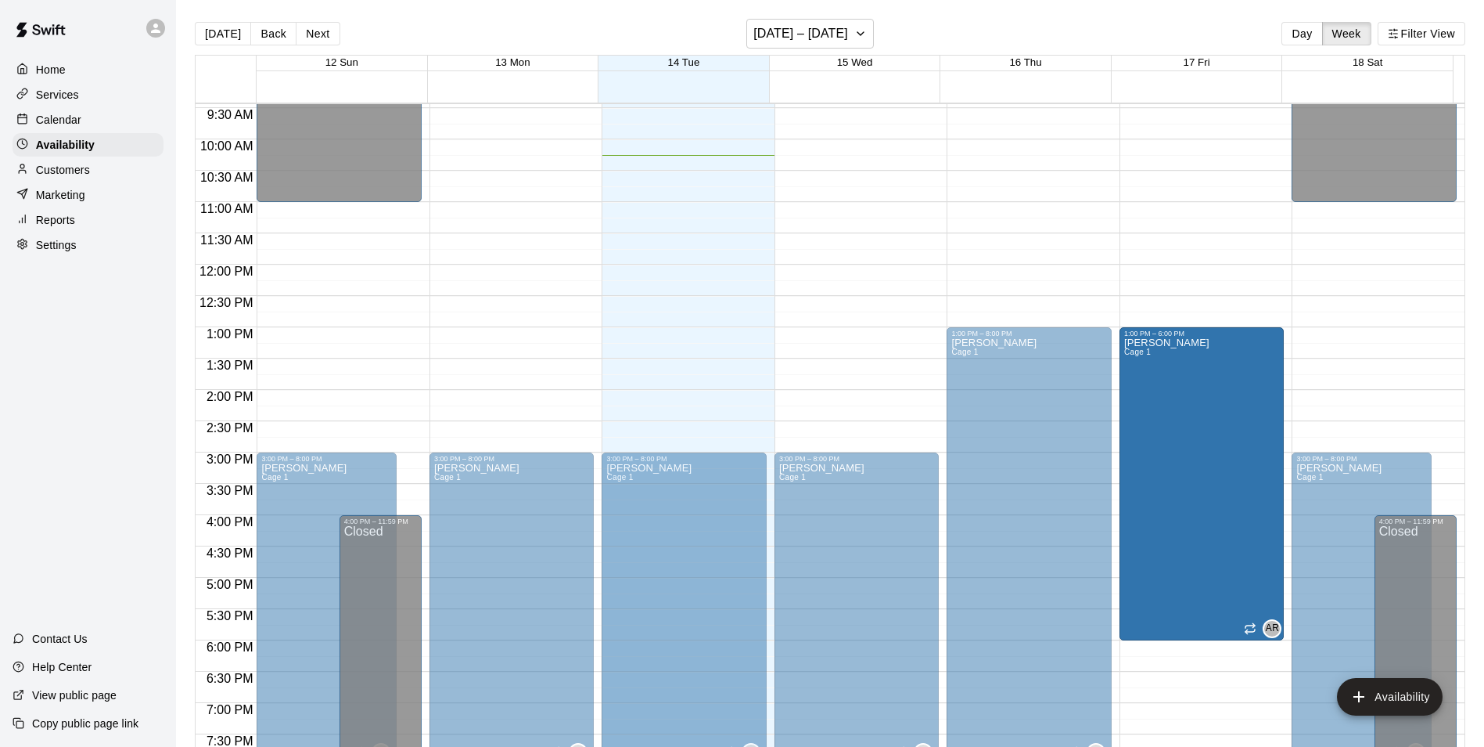
drag, startPoint x: 1190, startPoint y: 458, endPoint x: 1197, endPoint y: 344, distance: 114.5
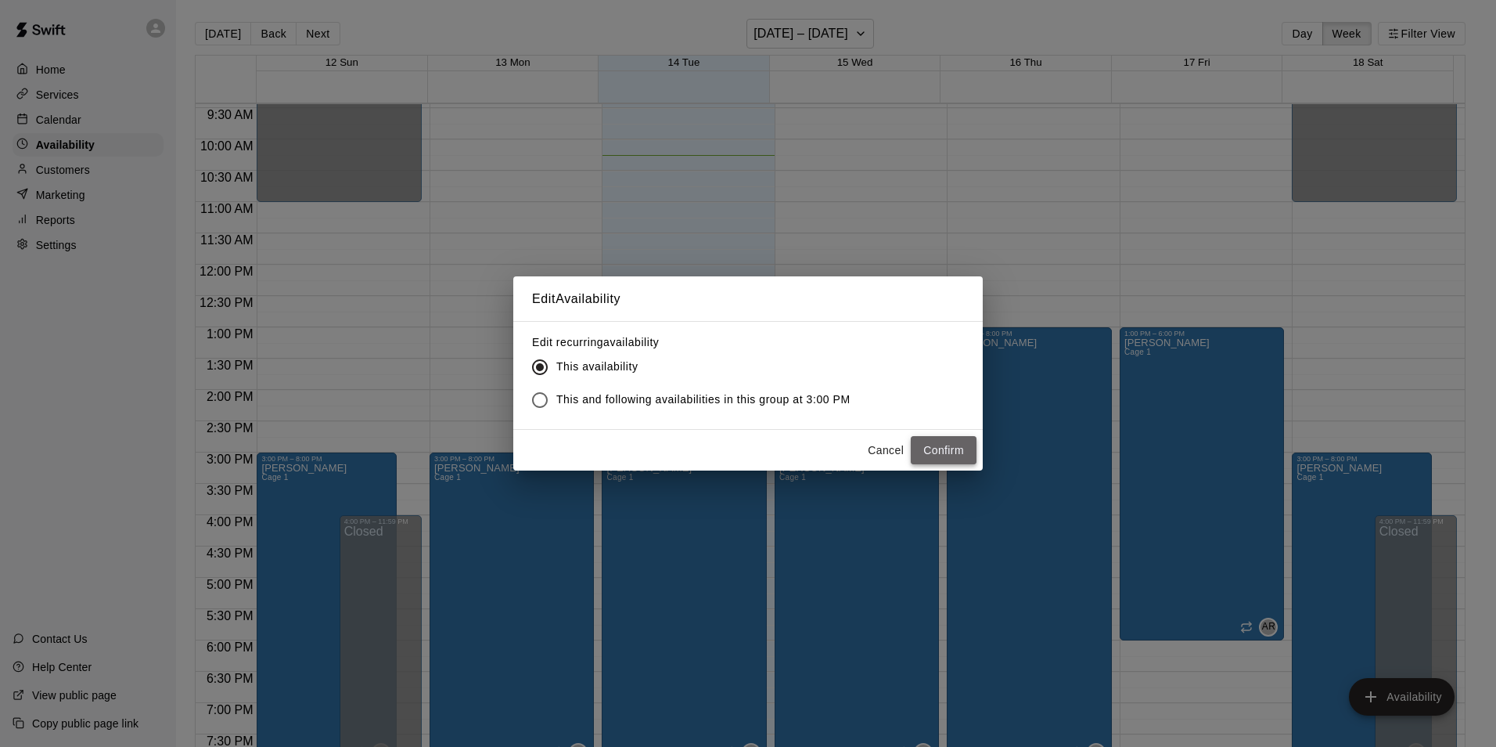
drag, startPoint x: 925, startPoint y: 451, endPoint x: 948, endPoint y: 466, distance: 27.6
click at [926, 451] on button "Confirm" at bounding box center [944, 450] width 66 height 29
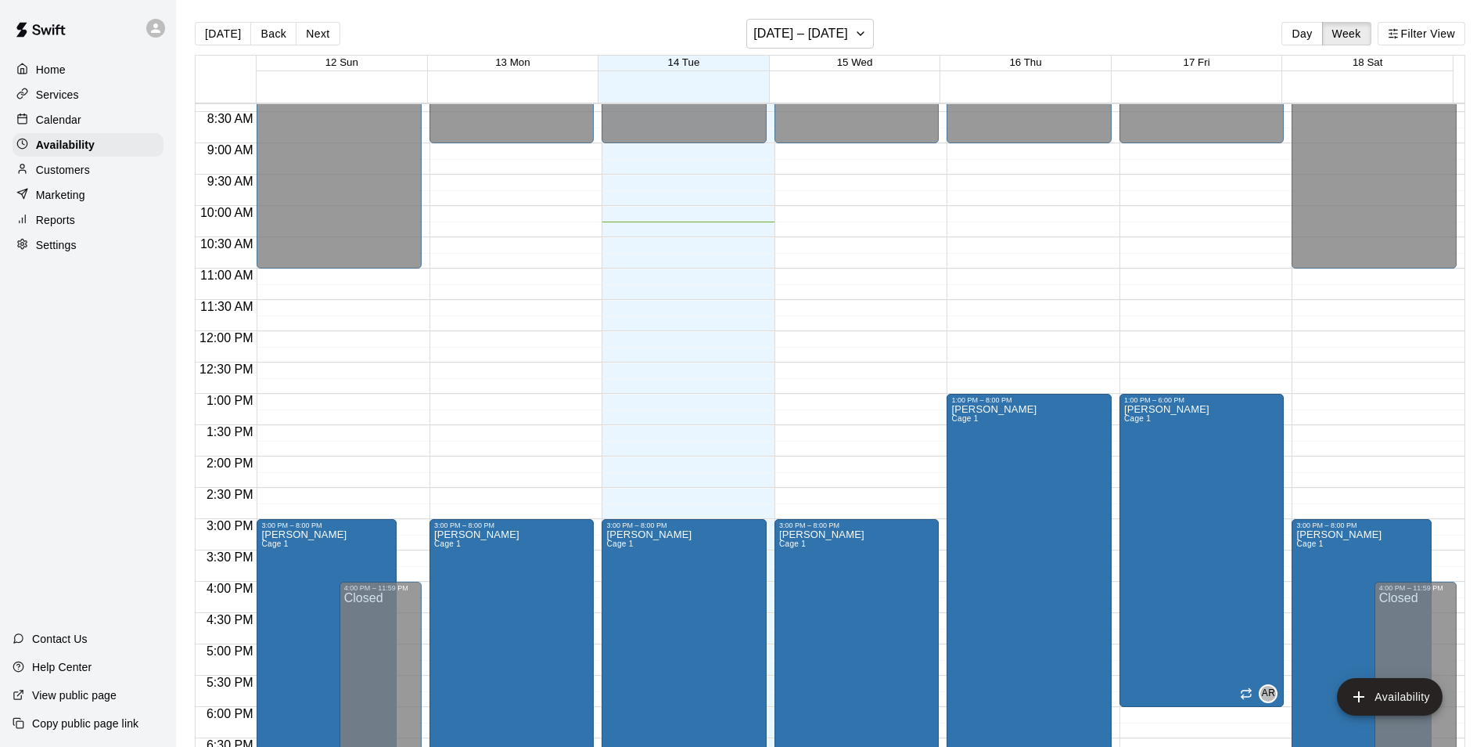
scroll to position [513, 0]
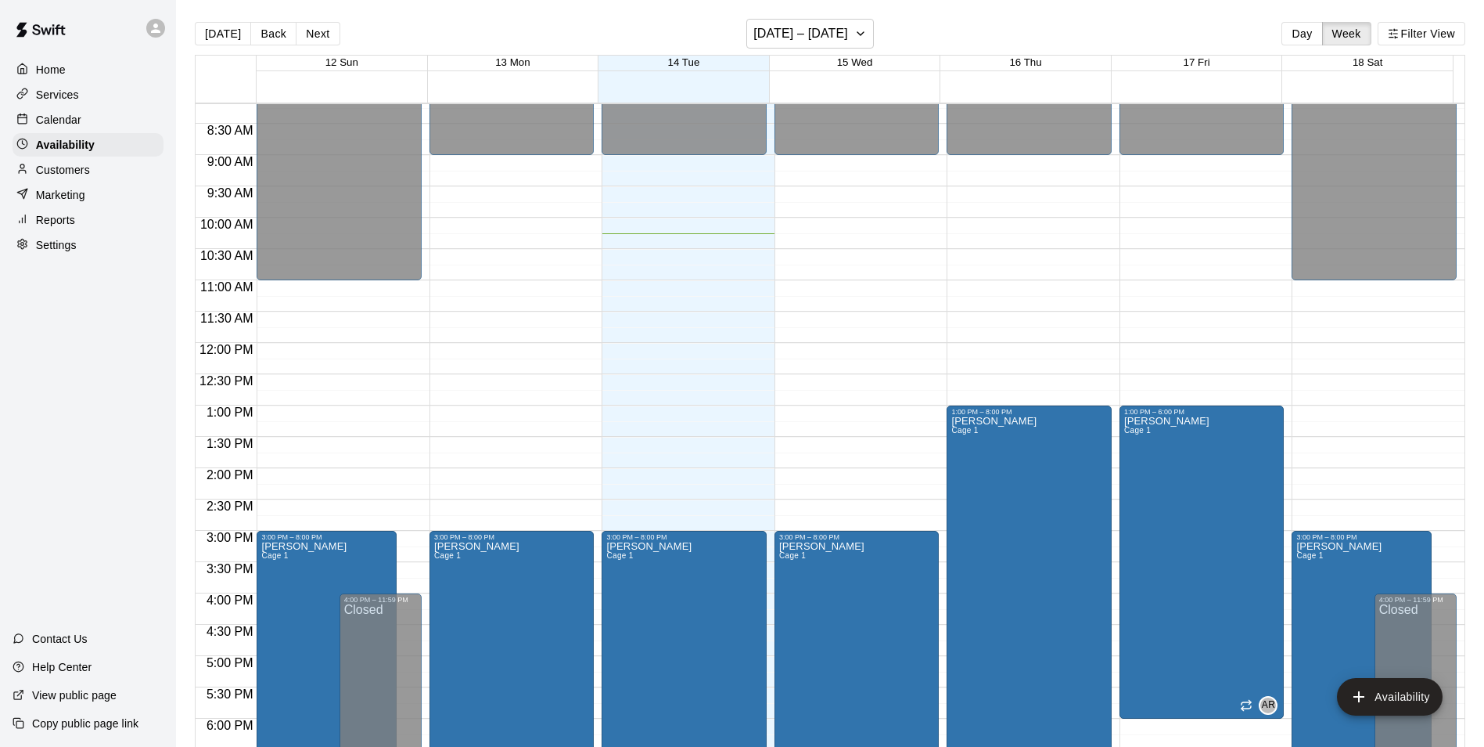
click at [63, 96] on p "Services" at bounding box center [57, 95] width 43 height 16
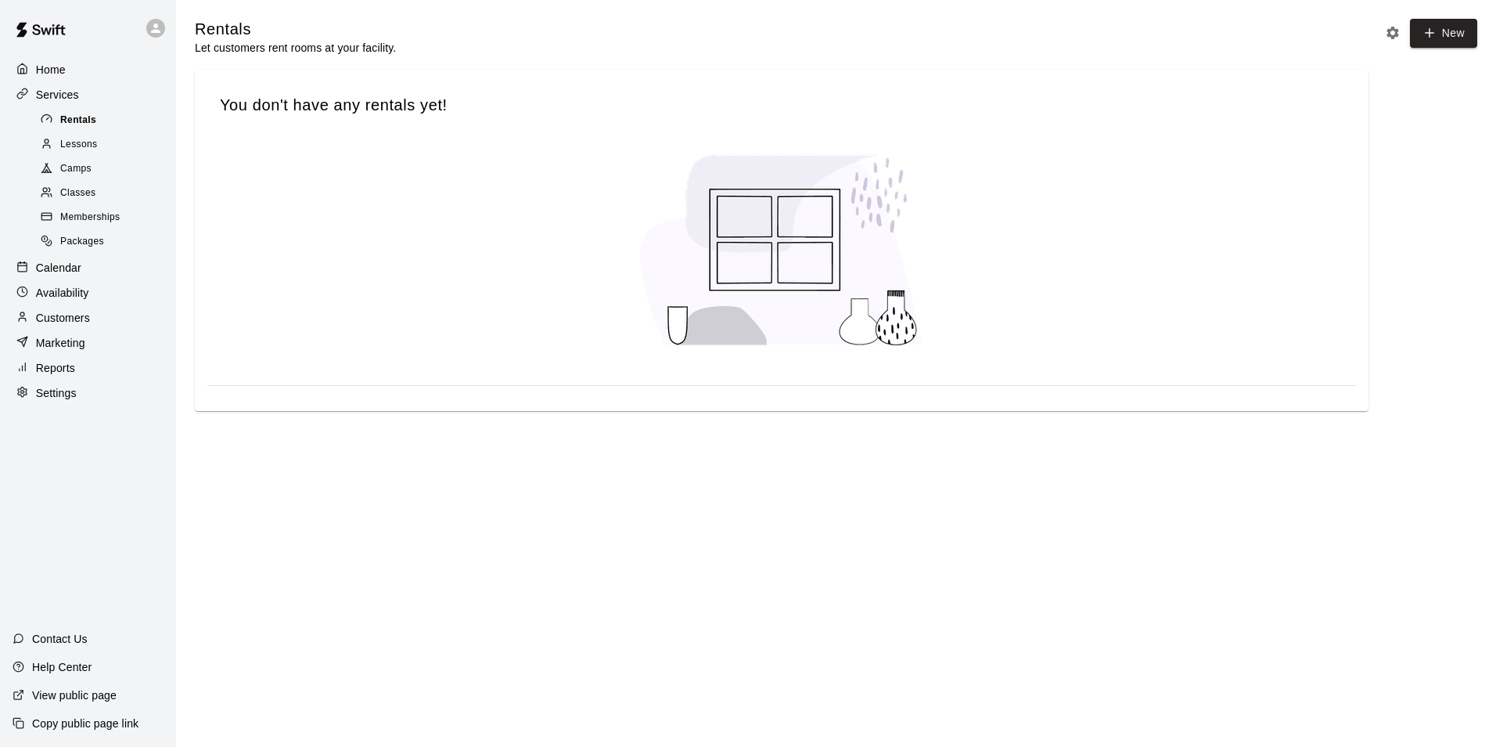
click at [62, 127] on span "Rentals" at bounding box center [78, 121] width 36 height 16
click at [65, 146] on span "Lessons" at bounding box center [79, 145] width 38 height 16
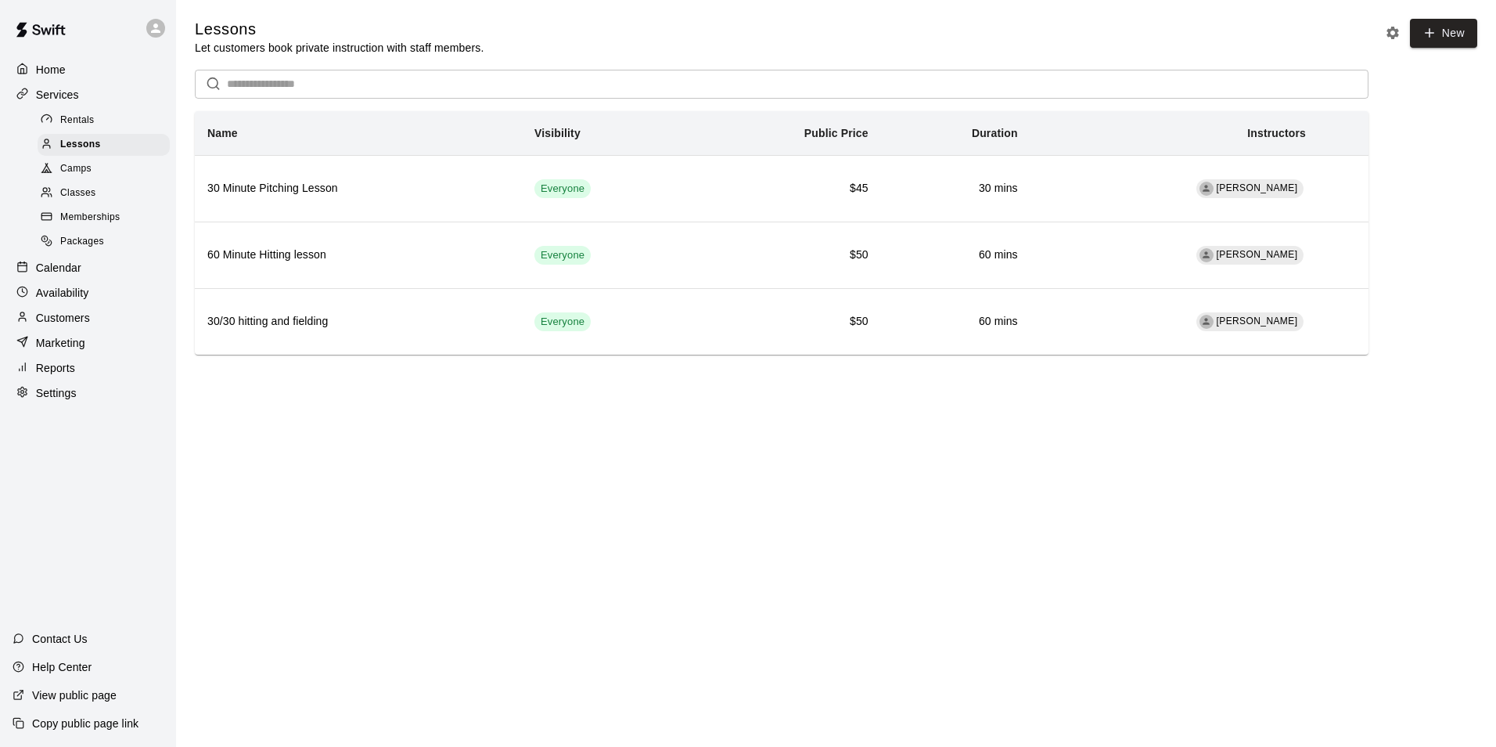
click at [85, 300] on p "Availability" at bounding box center [62, 293] width 53 height 16
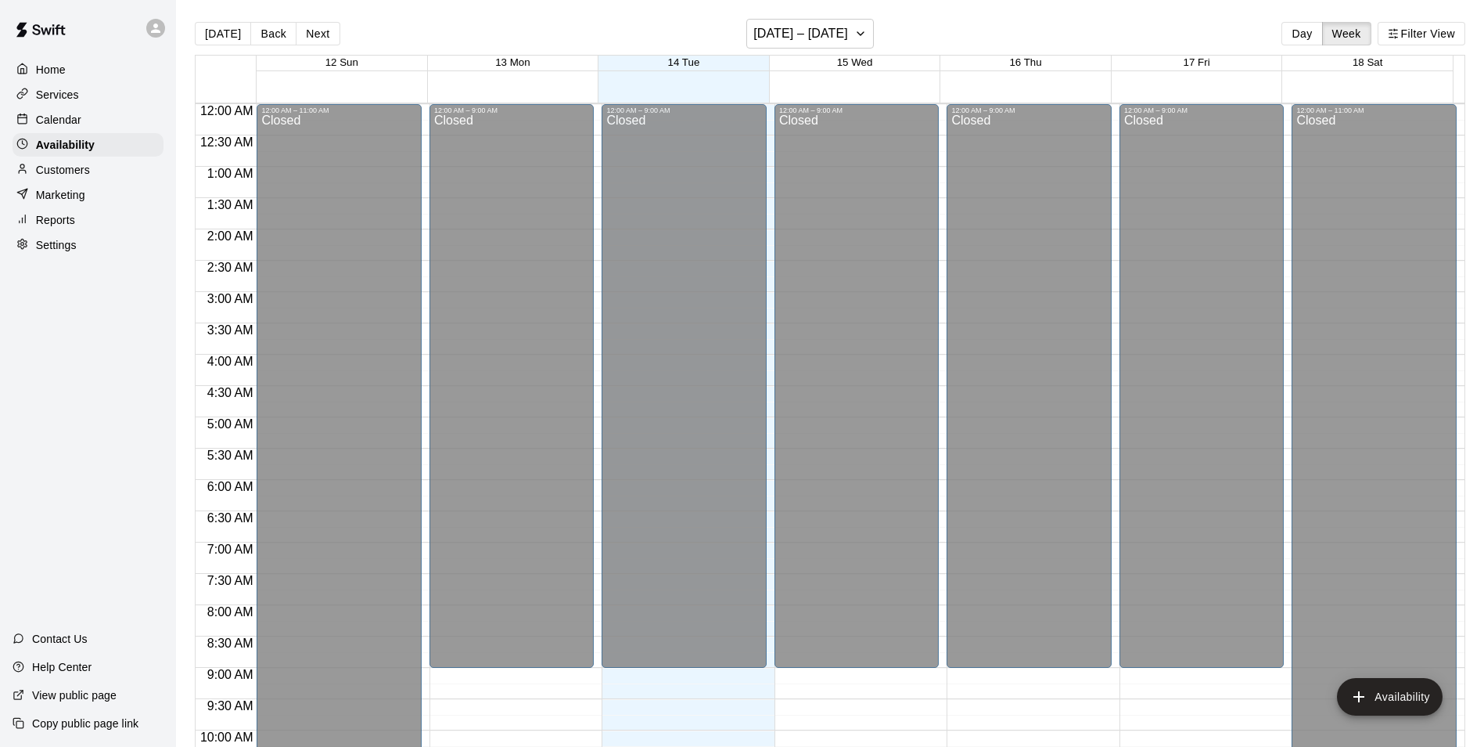
scroll to position [646, 0]
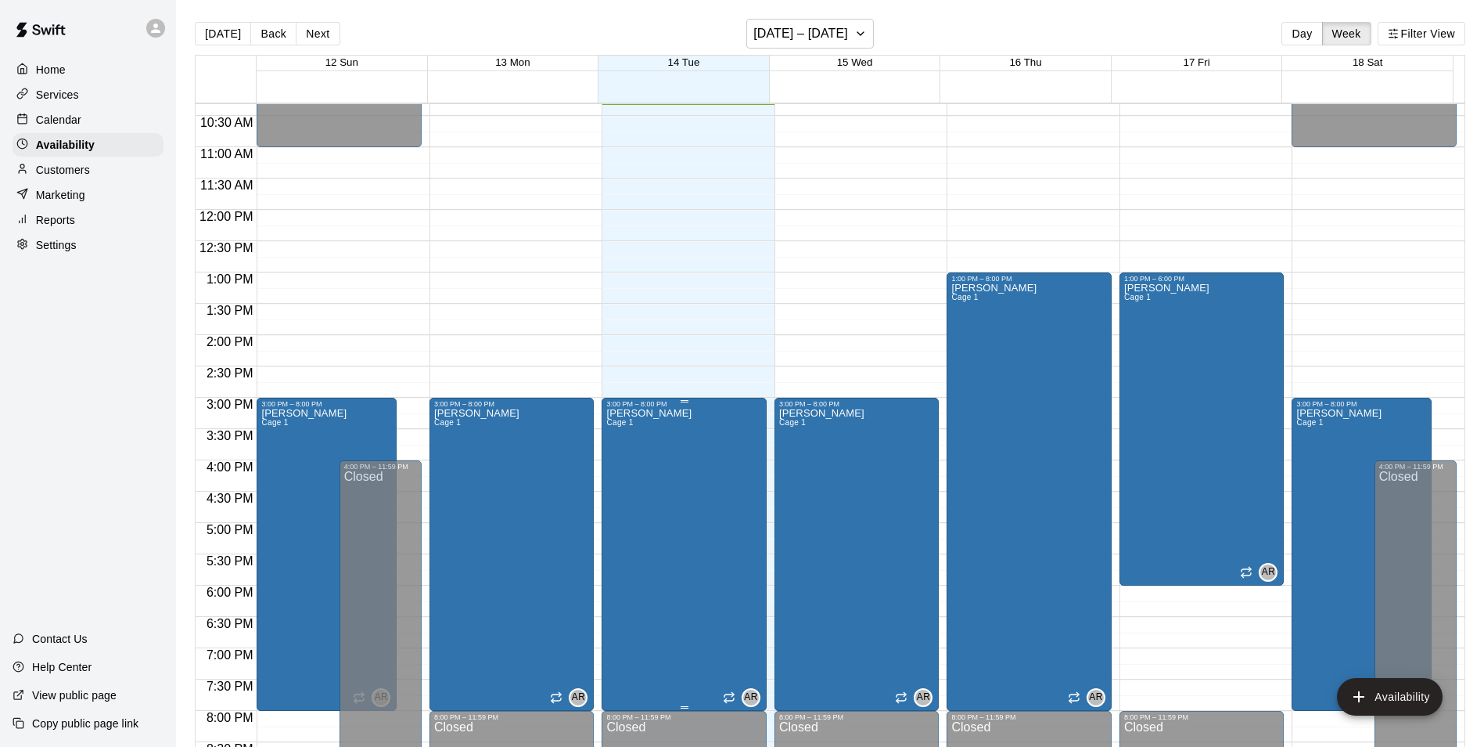
click at [652, 401] on div at bounding box center [684, 401] width 156 height 2
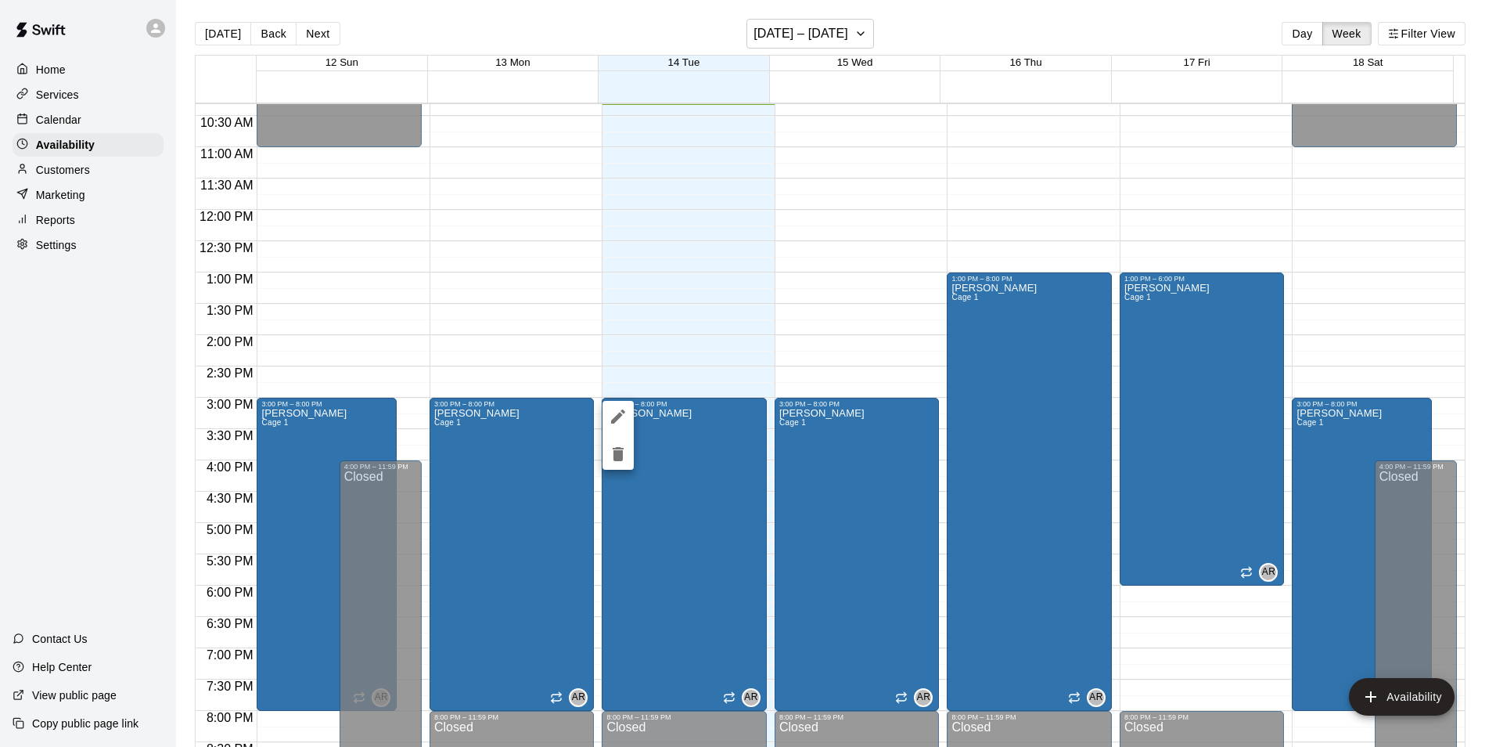
drag, startPoint x: 658, startPoint y: 404, endPoint x: 658, endPoint y: 394, distance: 10.2
click at [658, 394] on div at bounding box center [748, 373] width 1496 height 747
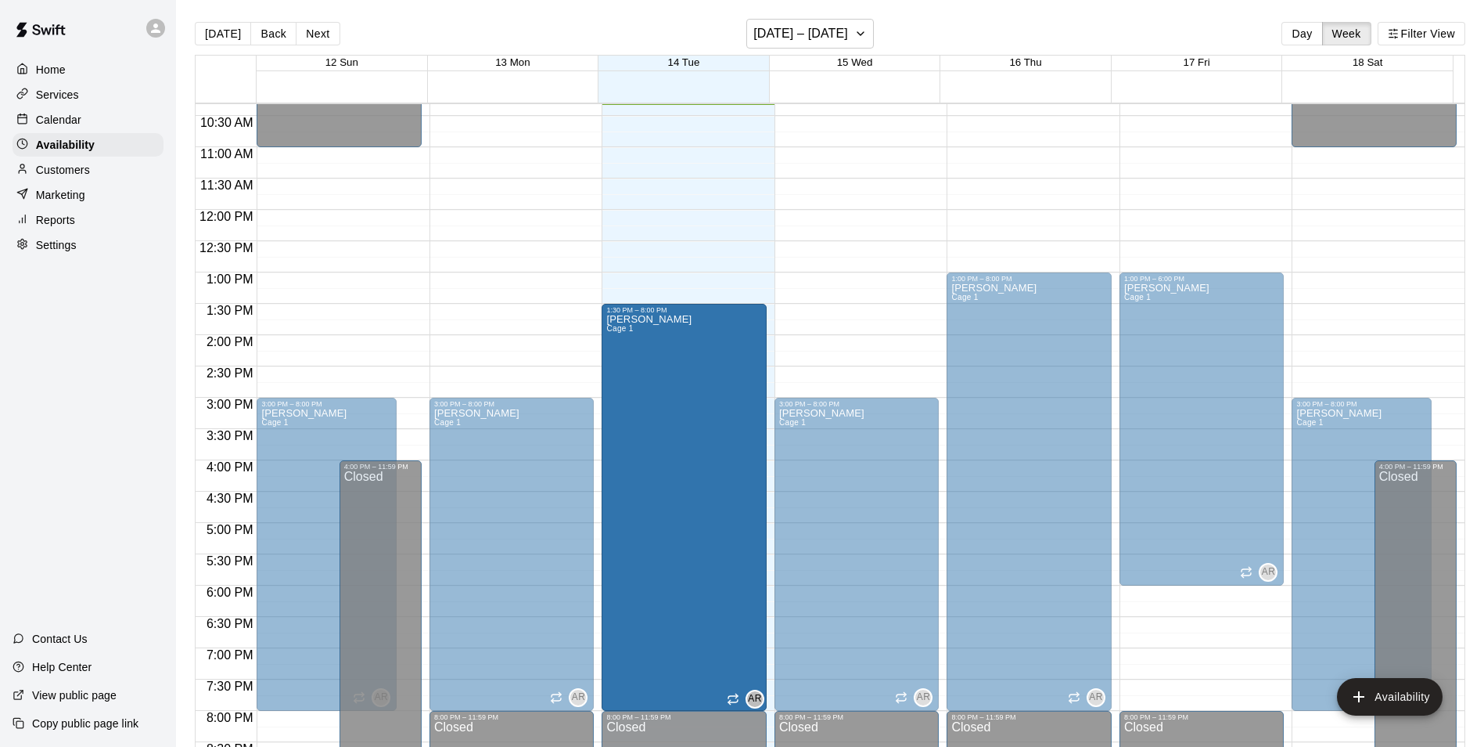
drag, startPoint x: 675, startPoint y: 401, endPoint x: 672, endPoint y: 315, distance: 85.4
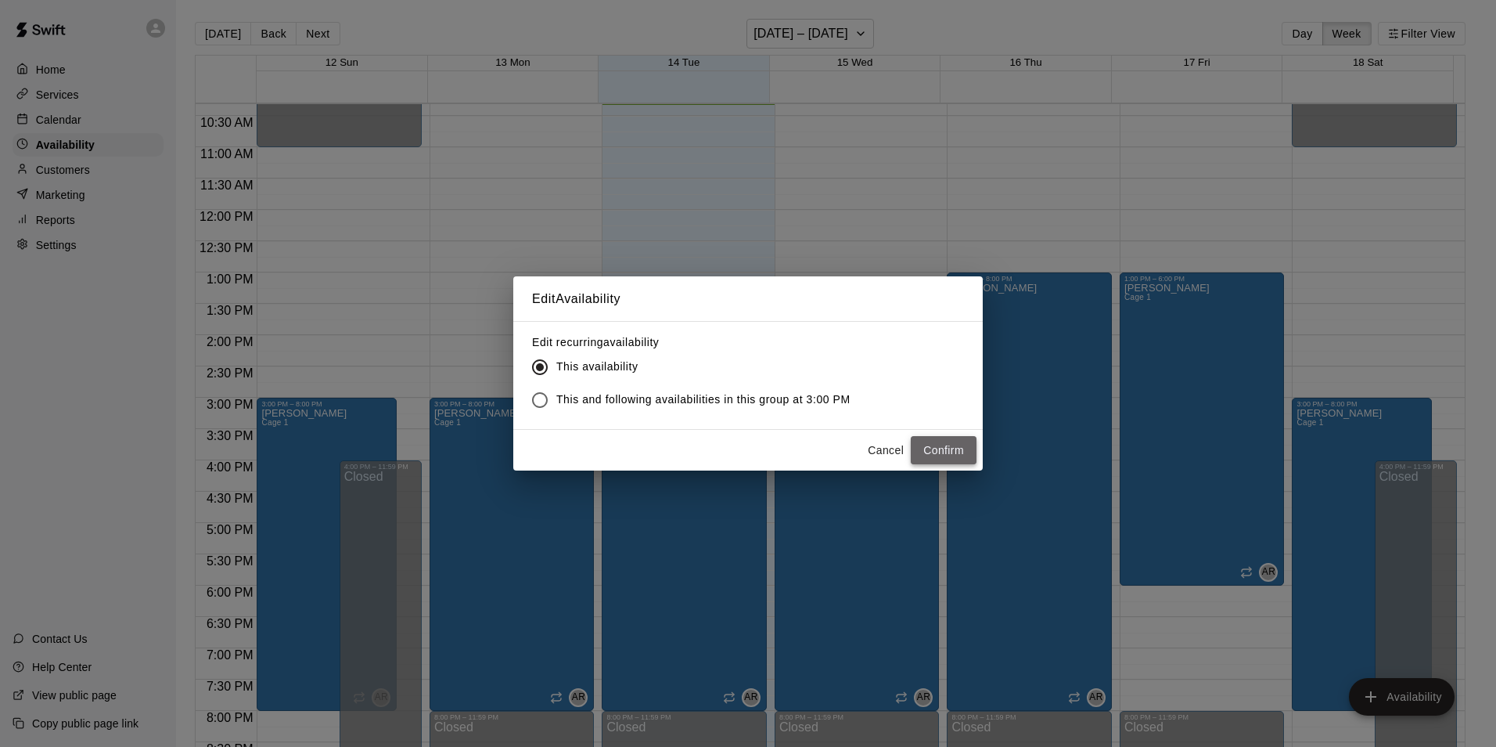
click at [944, 450] on button "Confirm" at bounding box center [944, 450] width 66 height 29
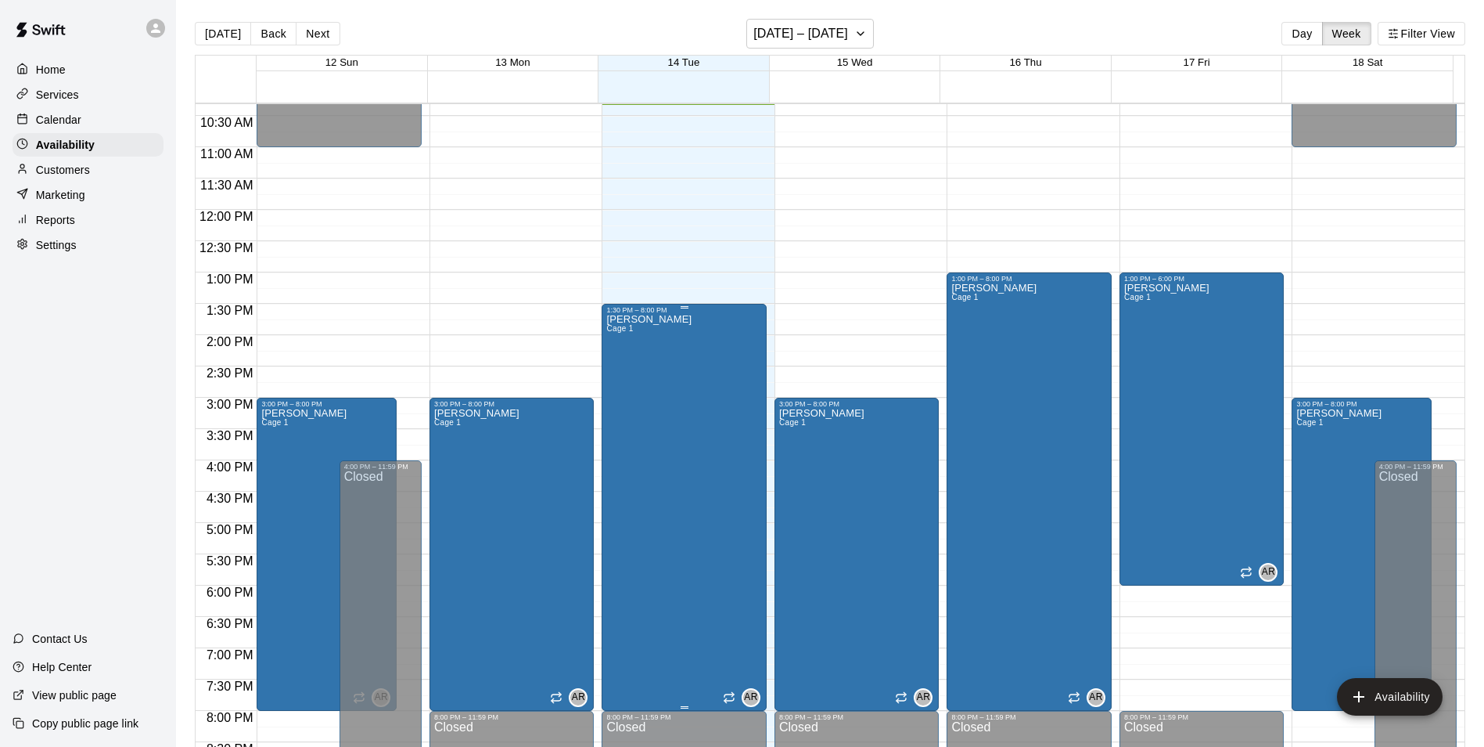
click at [681, 308] on div at bounding box center [685, 307] width 8 height 2
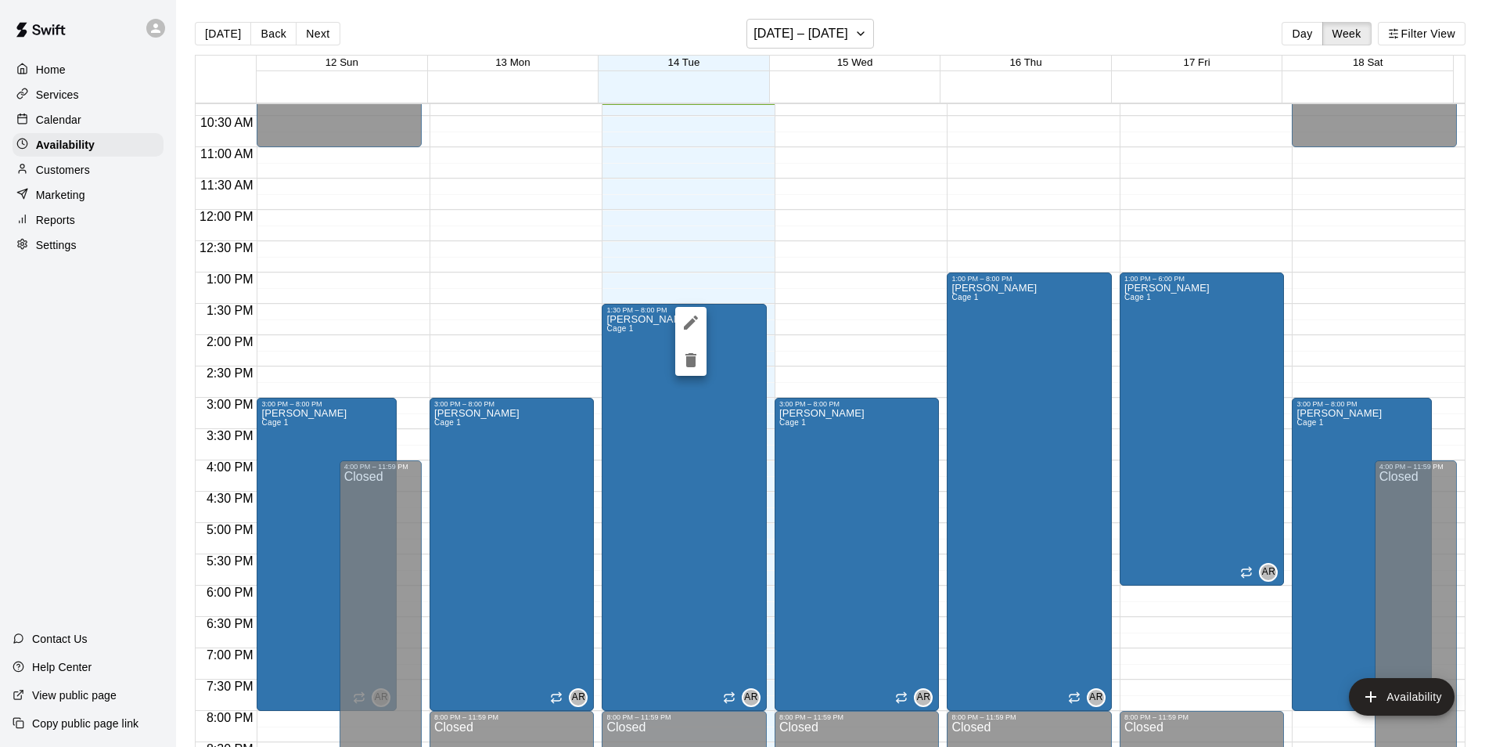
click at [43, 76] on div at bounding box center [748, 373] width 1496 height 747
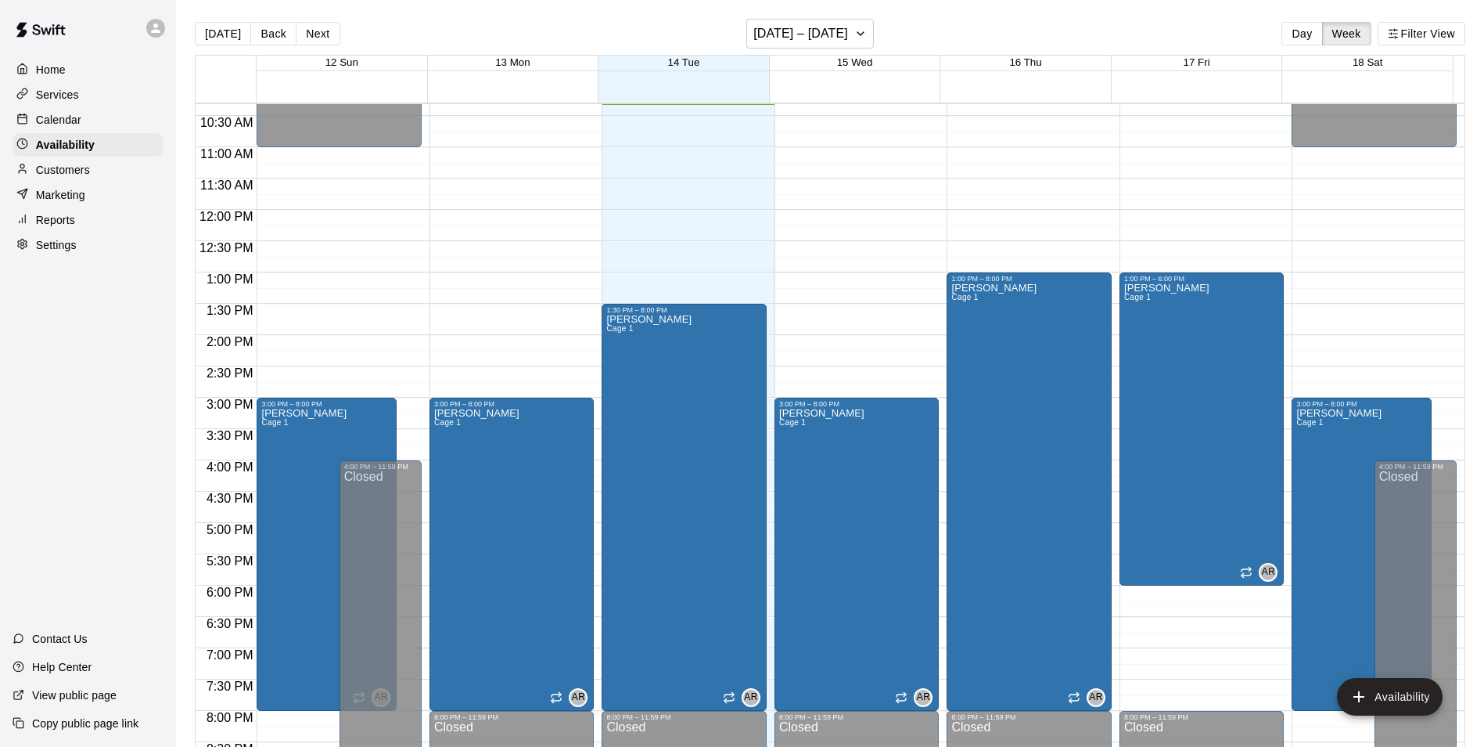
click at [44, 68] on p "Home" at bounding box center [51, 70] width 30 height 16
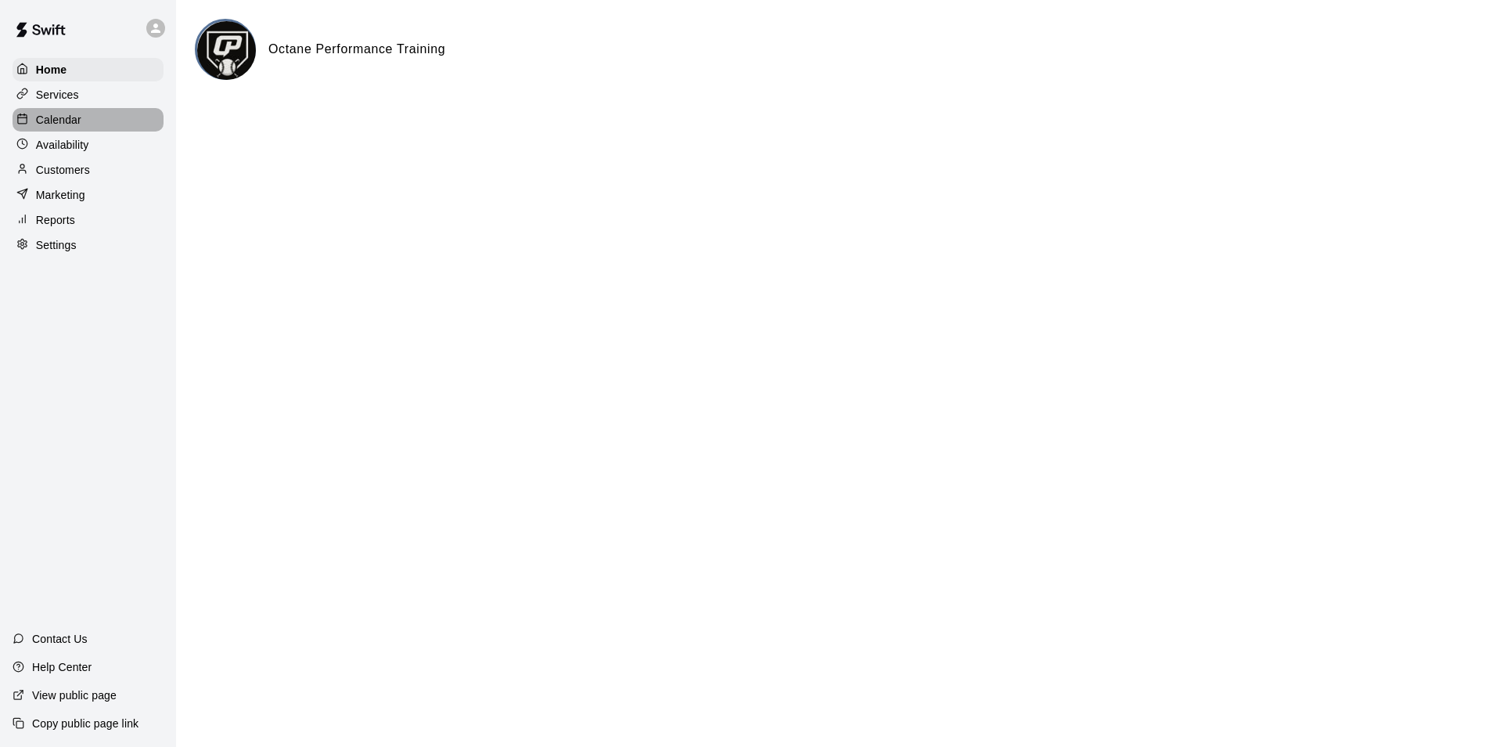
click at [59, 128] on p "Calendar" at bounding box center [58, 120] width 45 height 16
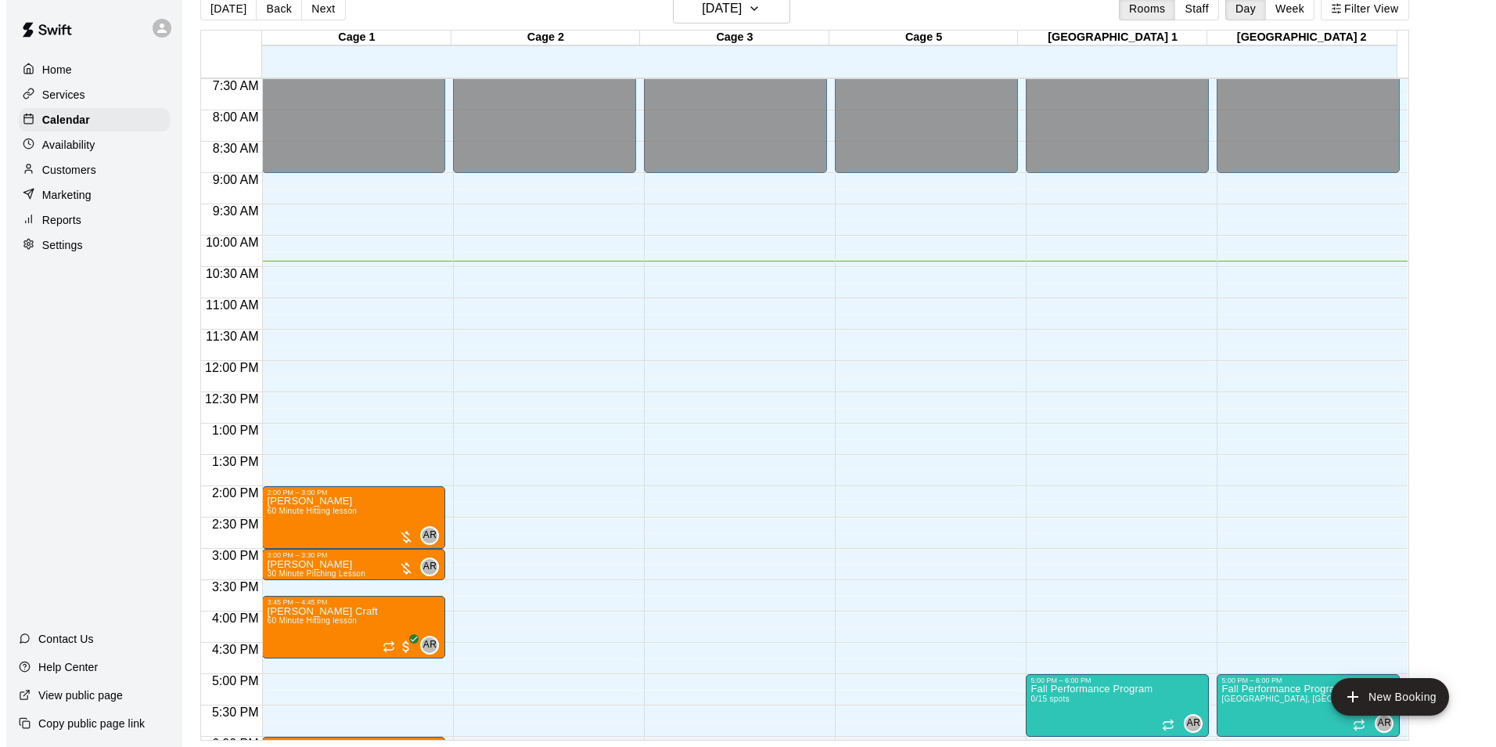
scroll to position [844, 0]
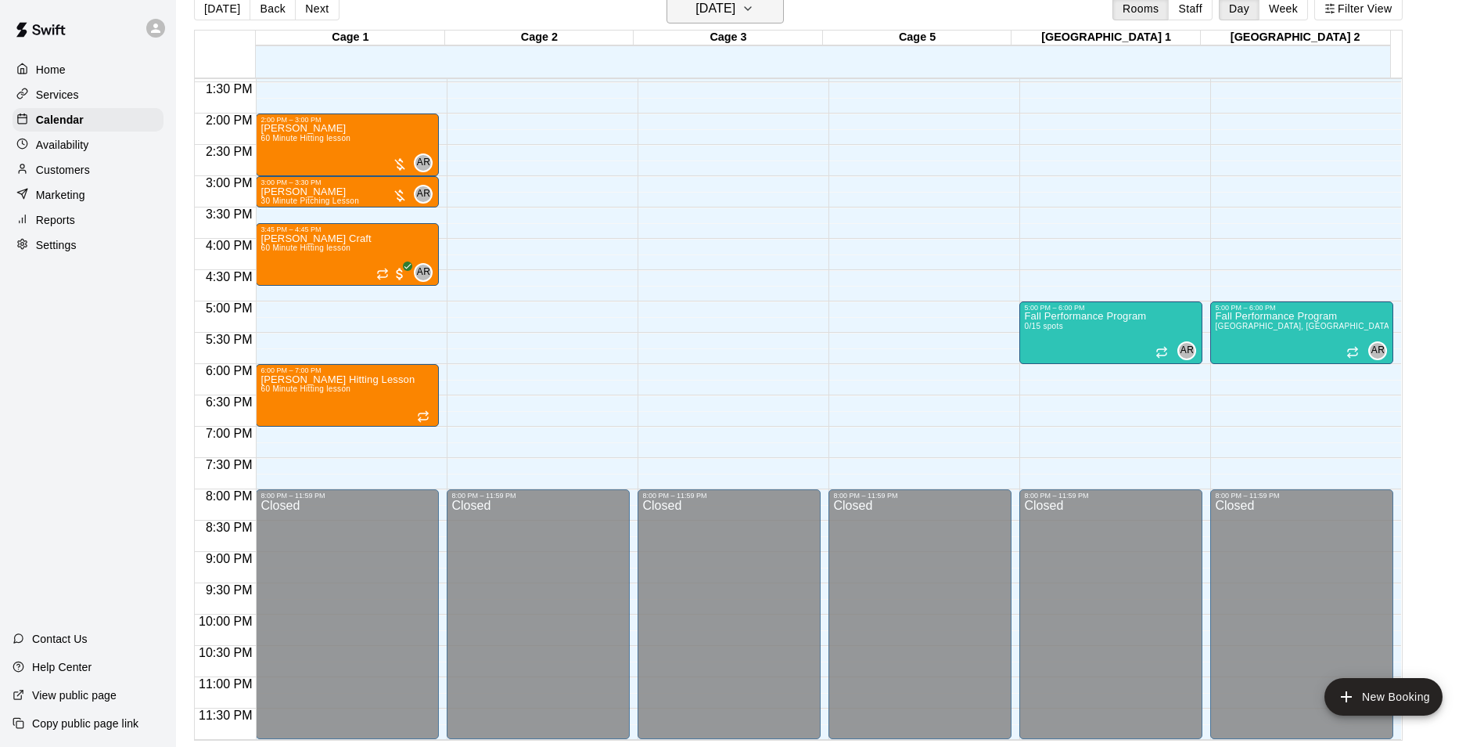
click at [736, 3] on h6 "[DATE]" at bounding box center [716, 9] width 40 height 22
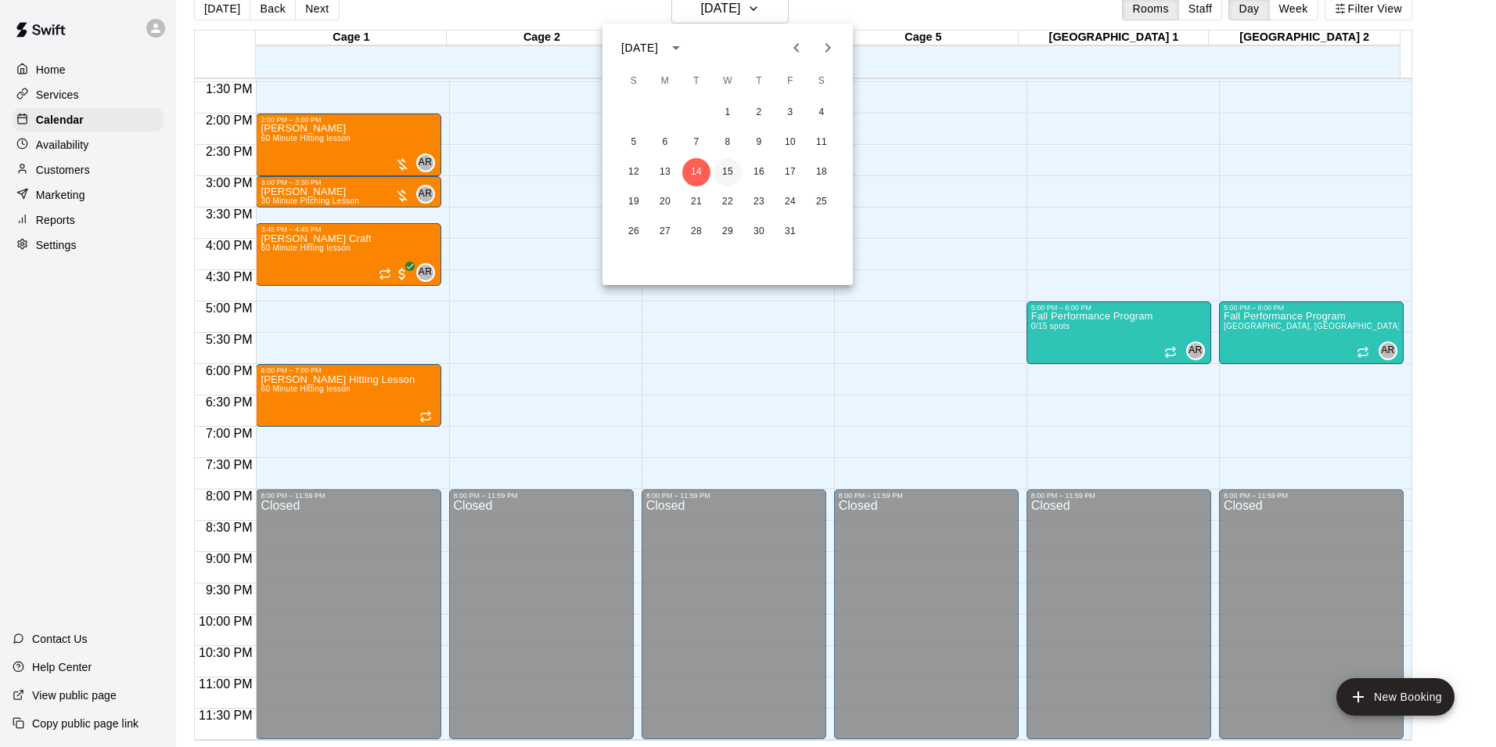
click at [731, 171] on button "15" at bounding box center [728, 172] width 28 height 28
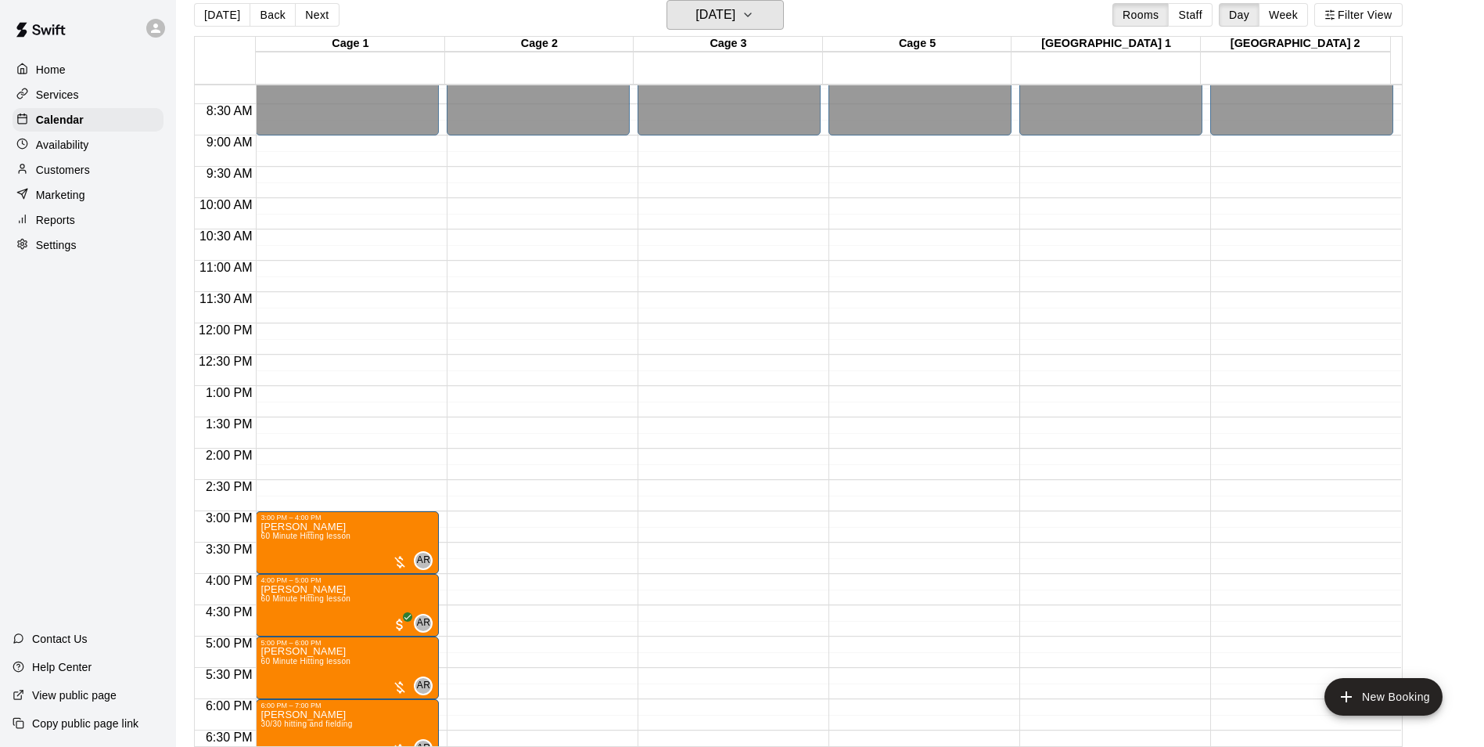
scroll to position [531, 0]
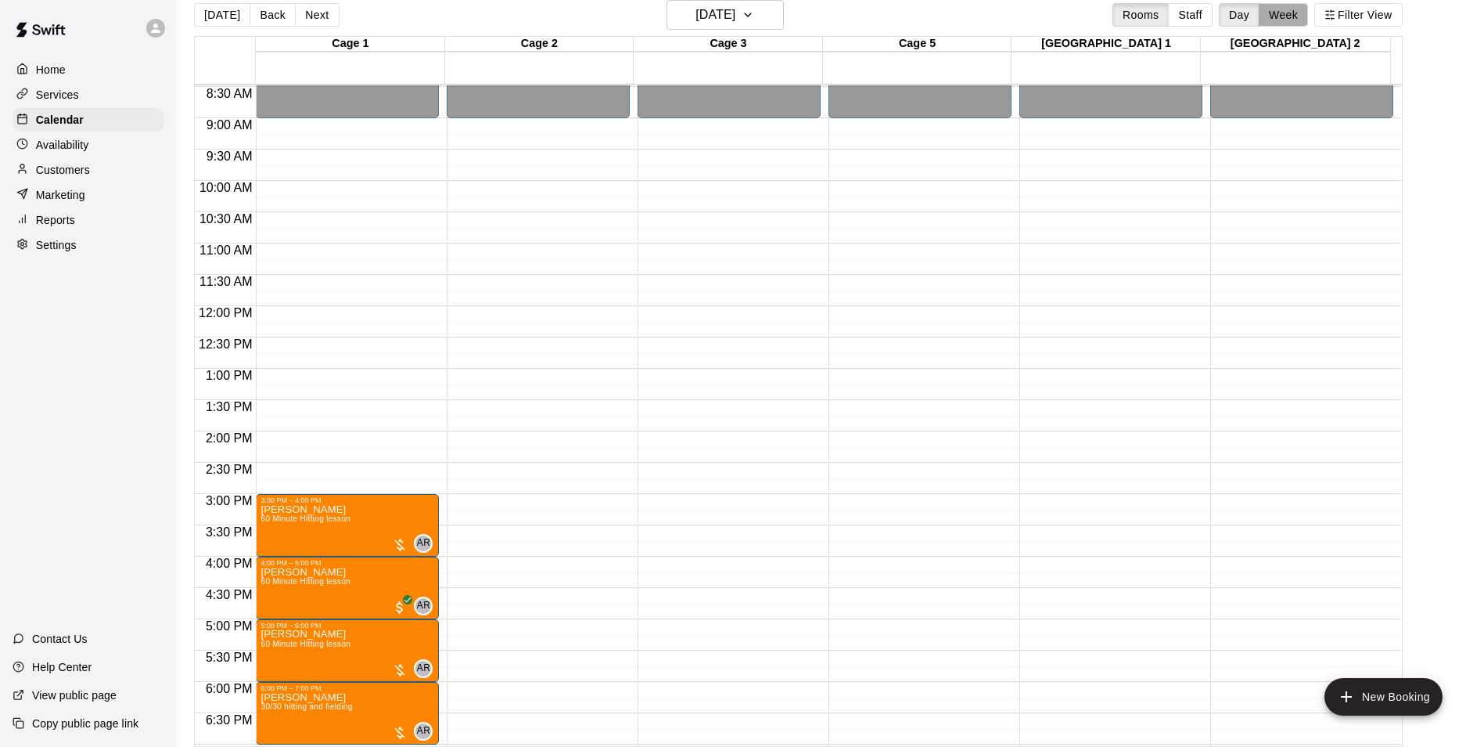
click at [1294, 15] on button "Week" at bounding box center [1283, 14] width 49 height 23
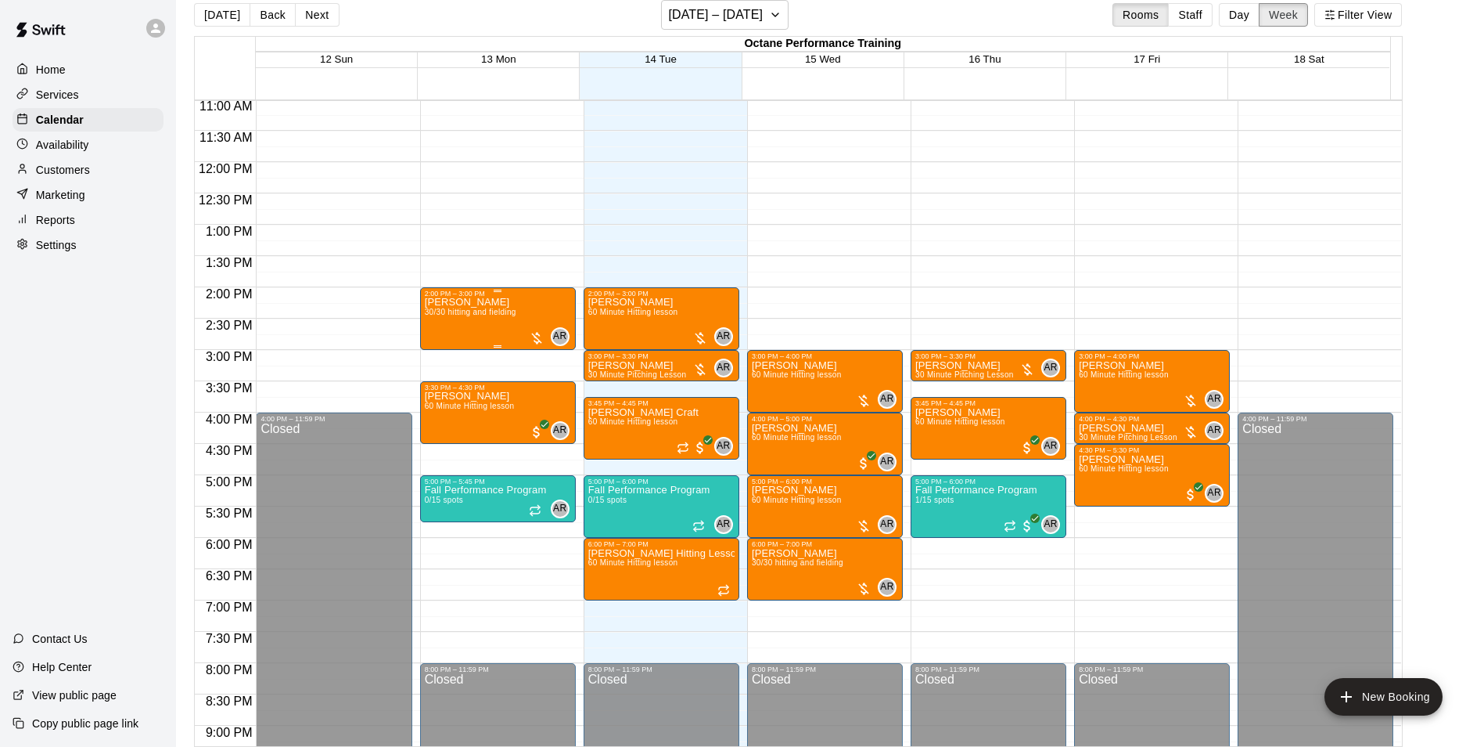
scroll to position [653, 0]
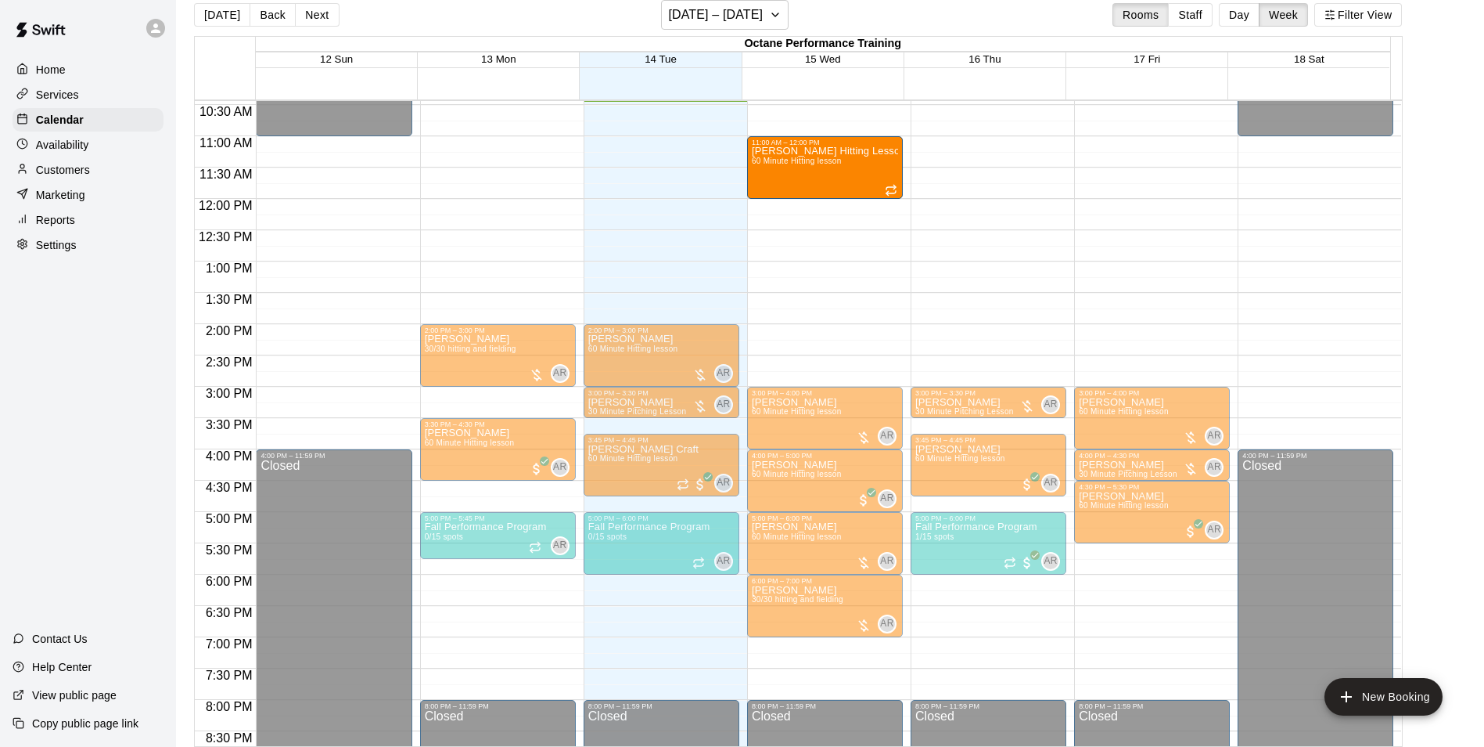
drag, startPoint x: 657, startPoint y: 611, endPoint x: 870, endPoint y: 175, distance: 485.8
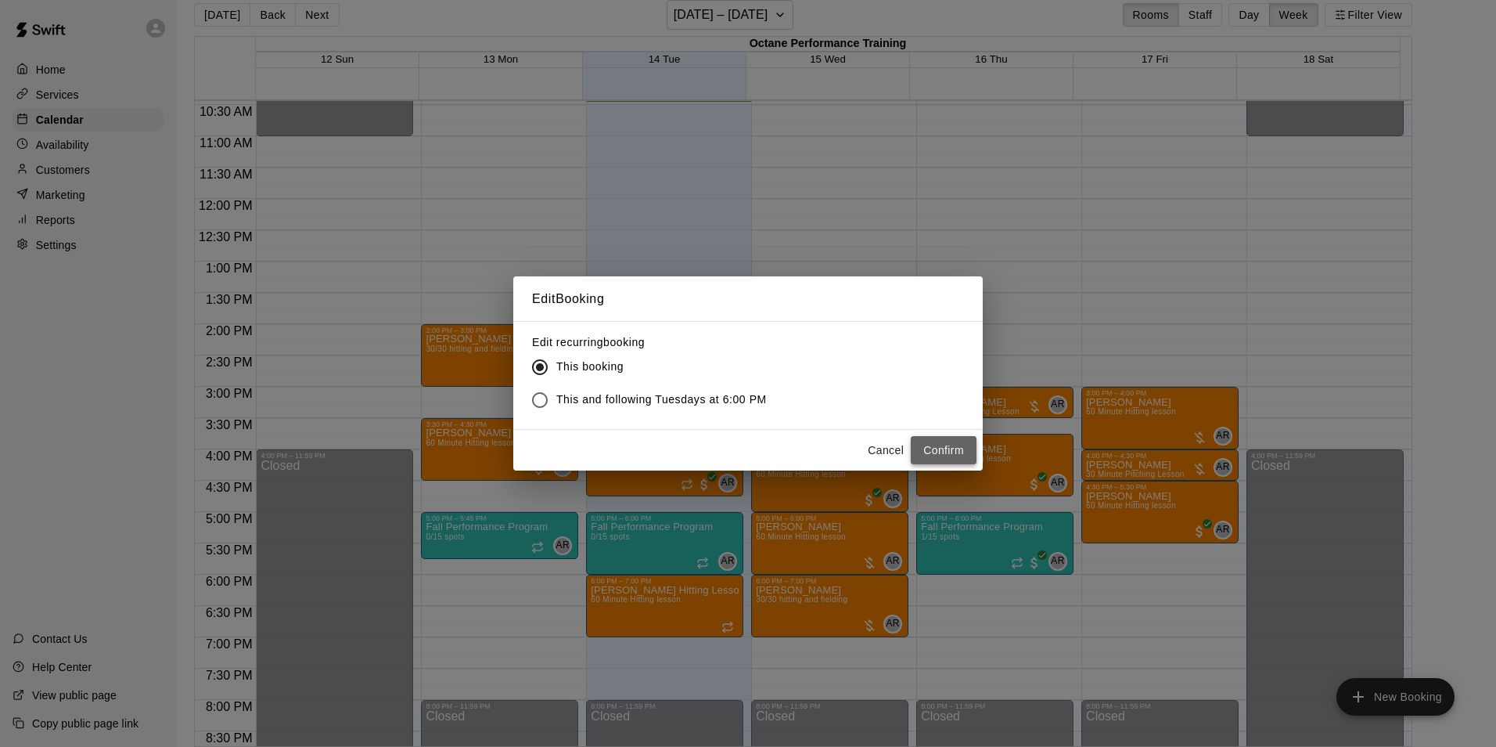
click at [945, 451] on button "Confirm" at bounding box center [944, 450] width 66 height 29
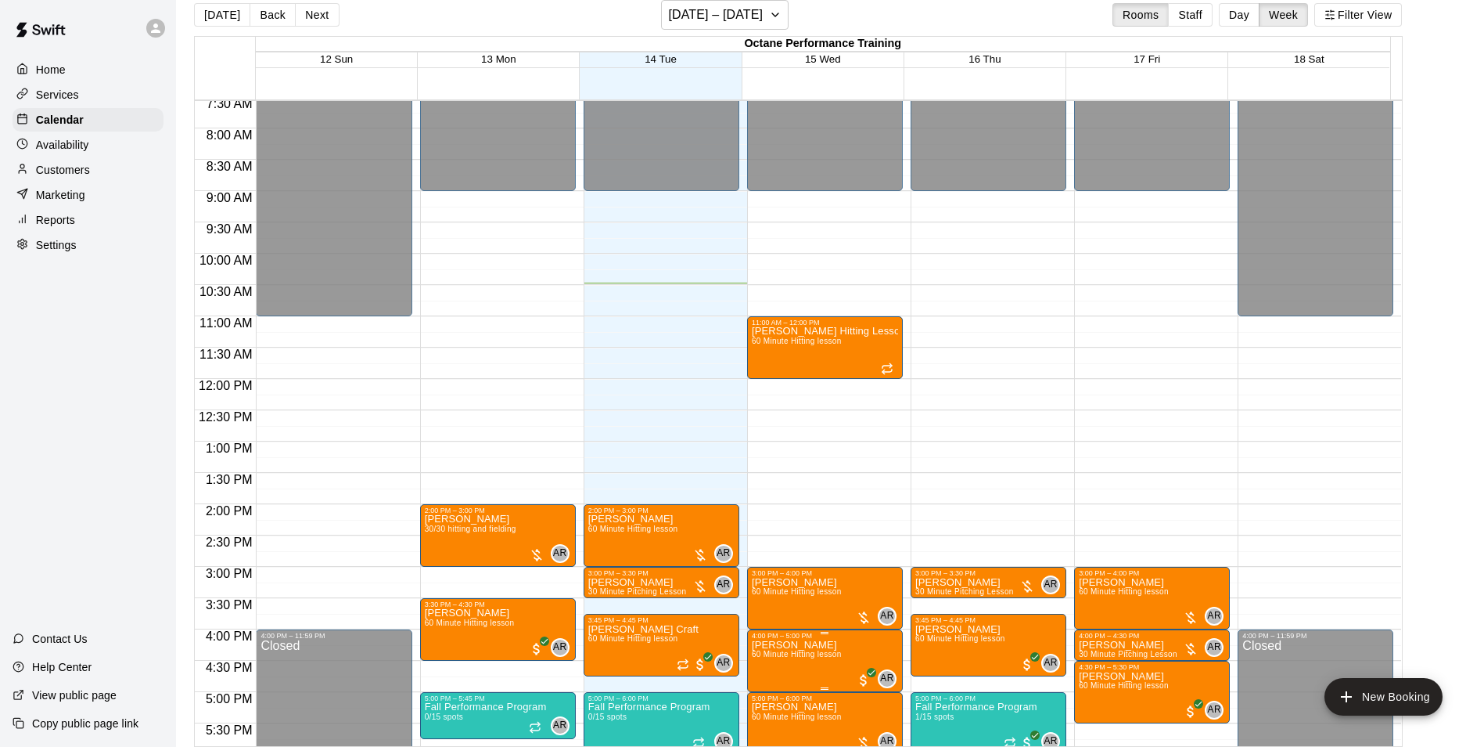
scroll to position [469, 0]
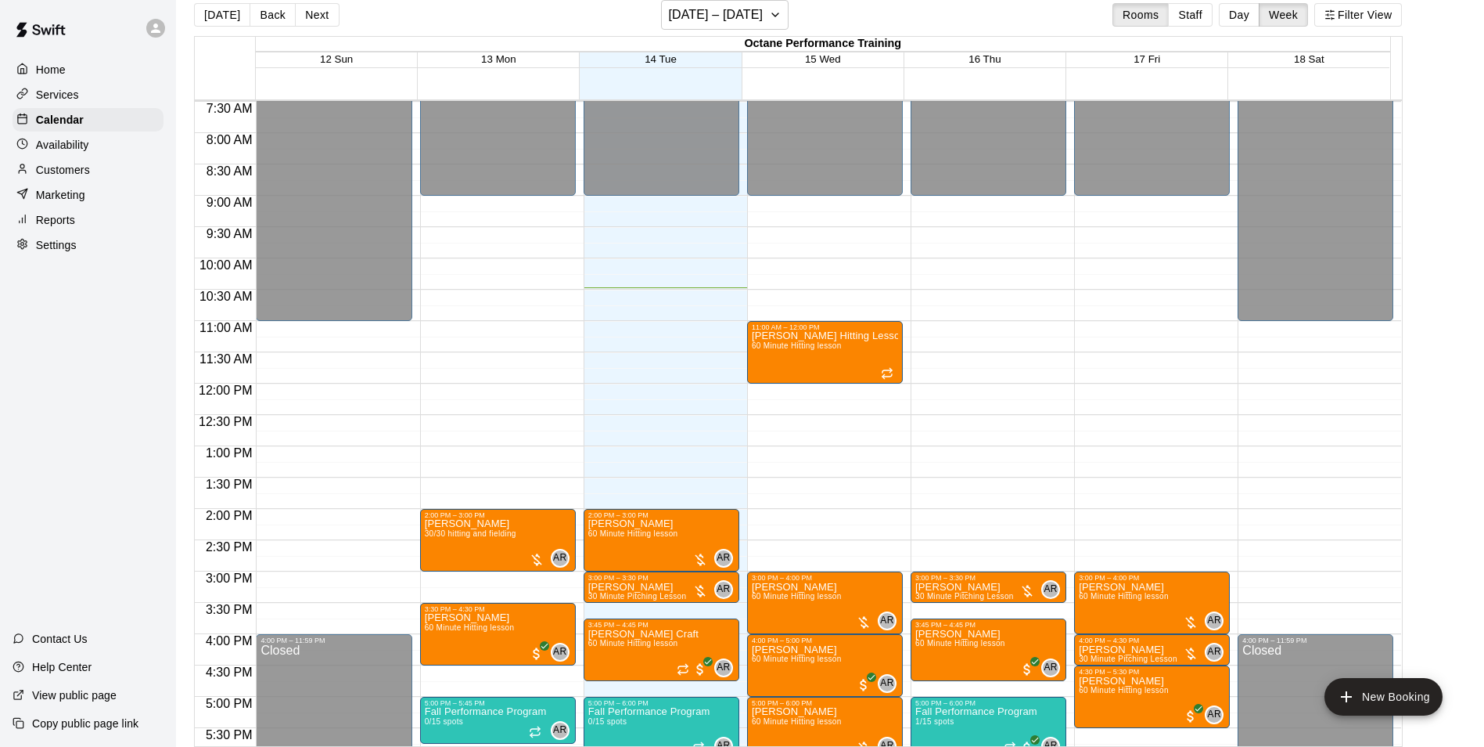
click at [73, 149] on p "Availability" at bounding box center [62, 145] width 53 height 16
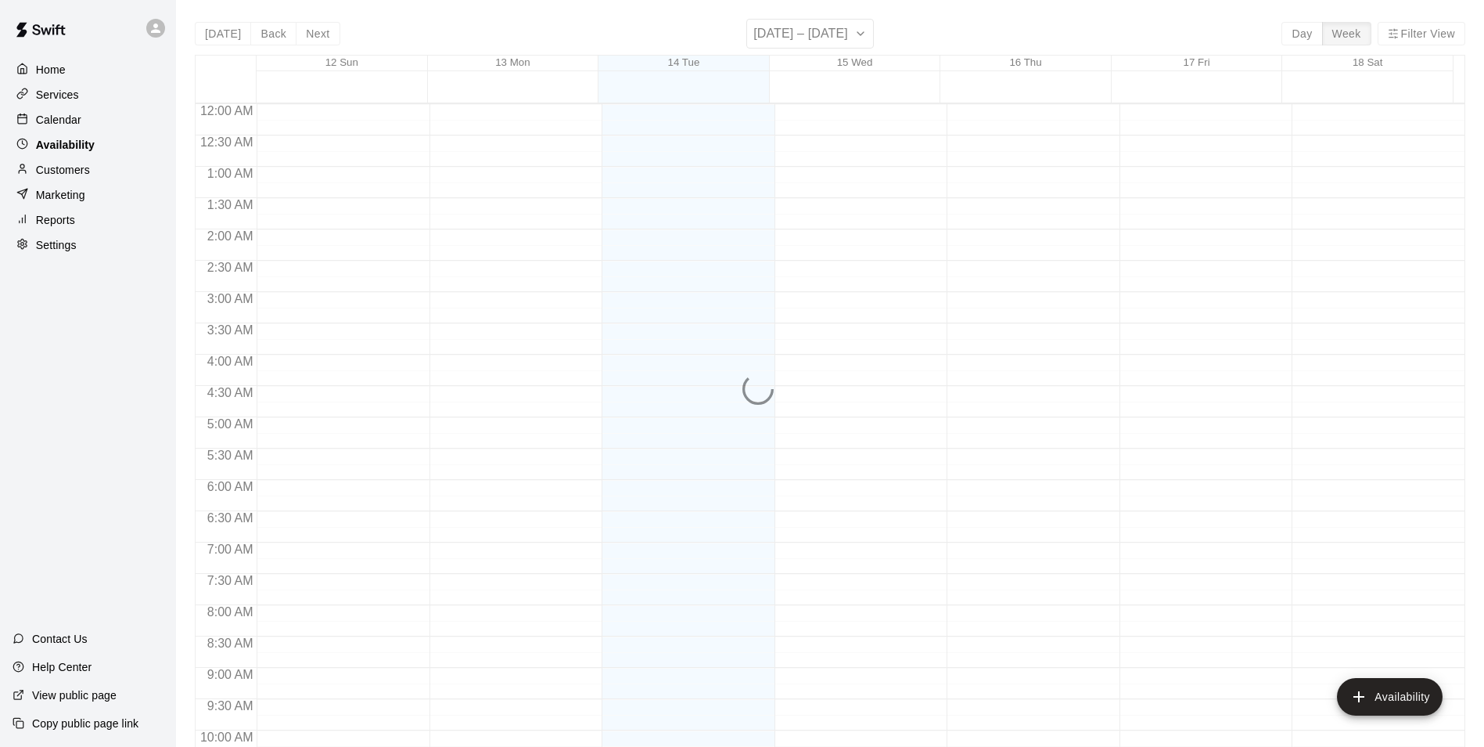
scroll to position [656, 0]
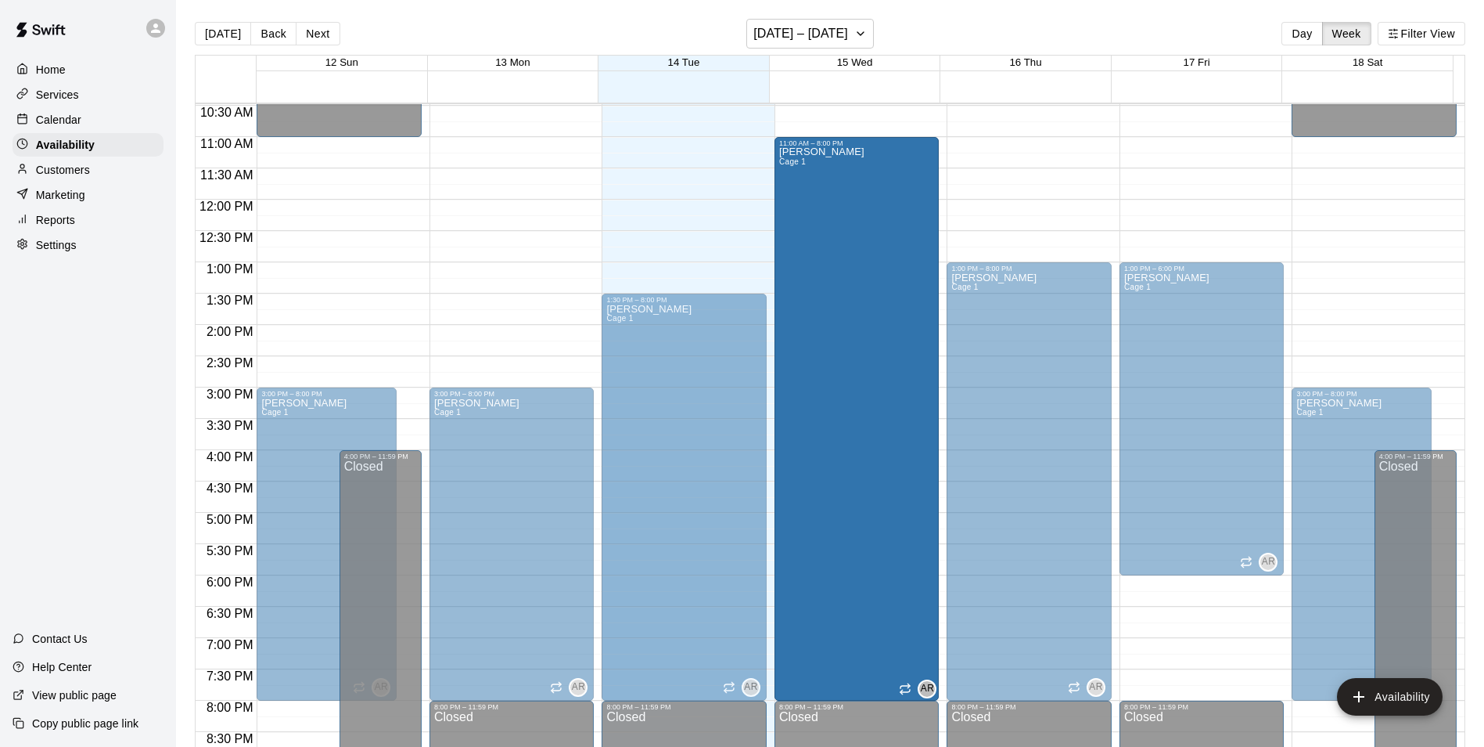
drag, startPoint x: 851, startPoint y: 391, endPoint x: 862, endPoint y: 144, distance: 247.6
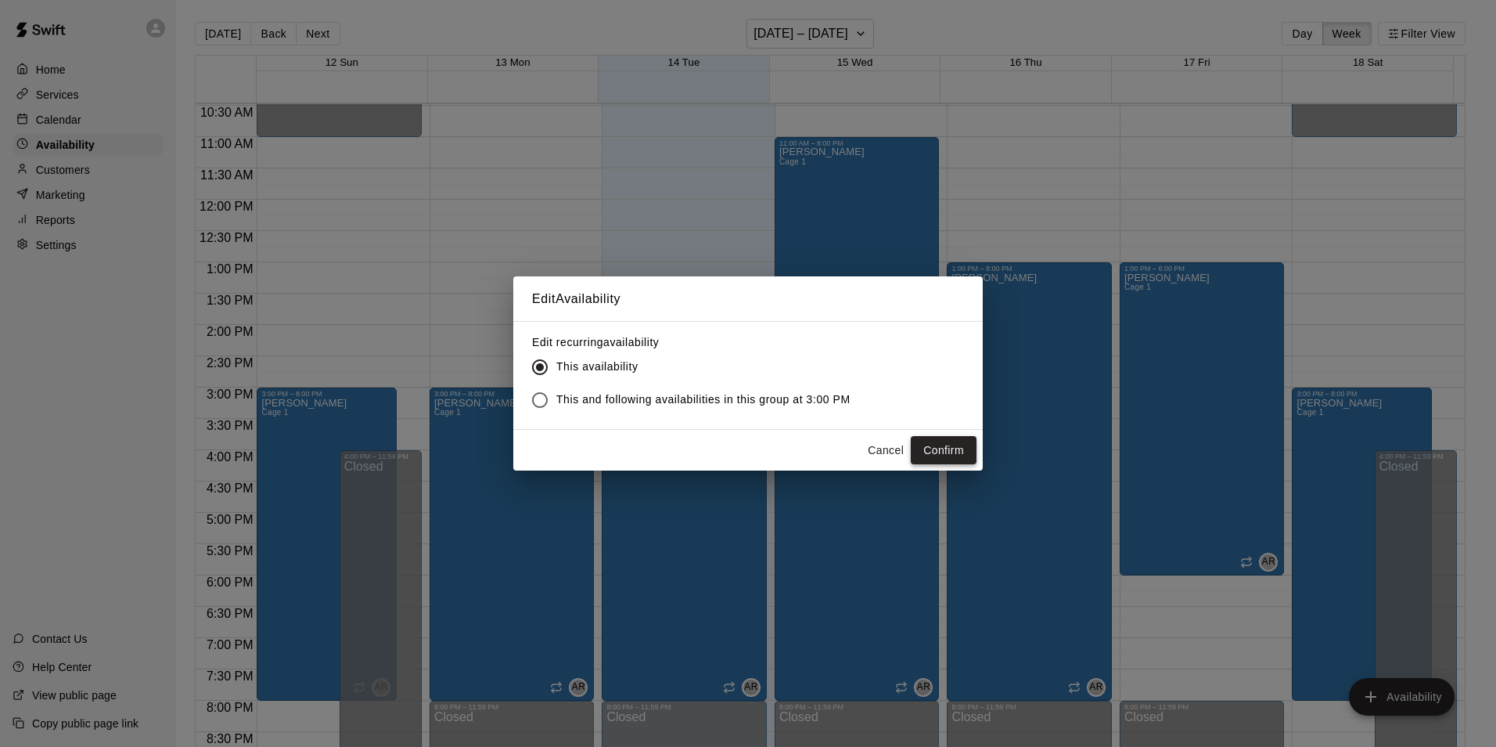
click at [926, 446] on button "Confirm" at bounding box center [944, 450] width 66 height 29
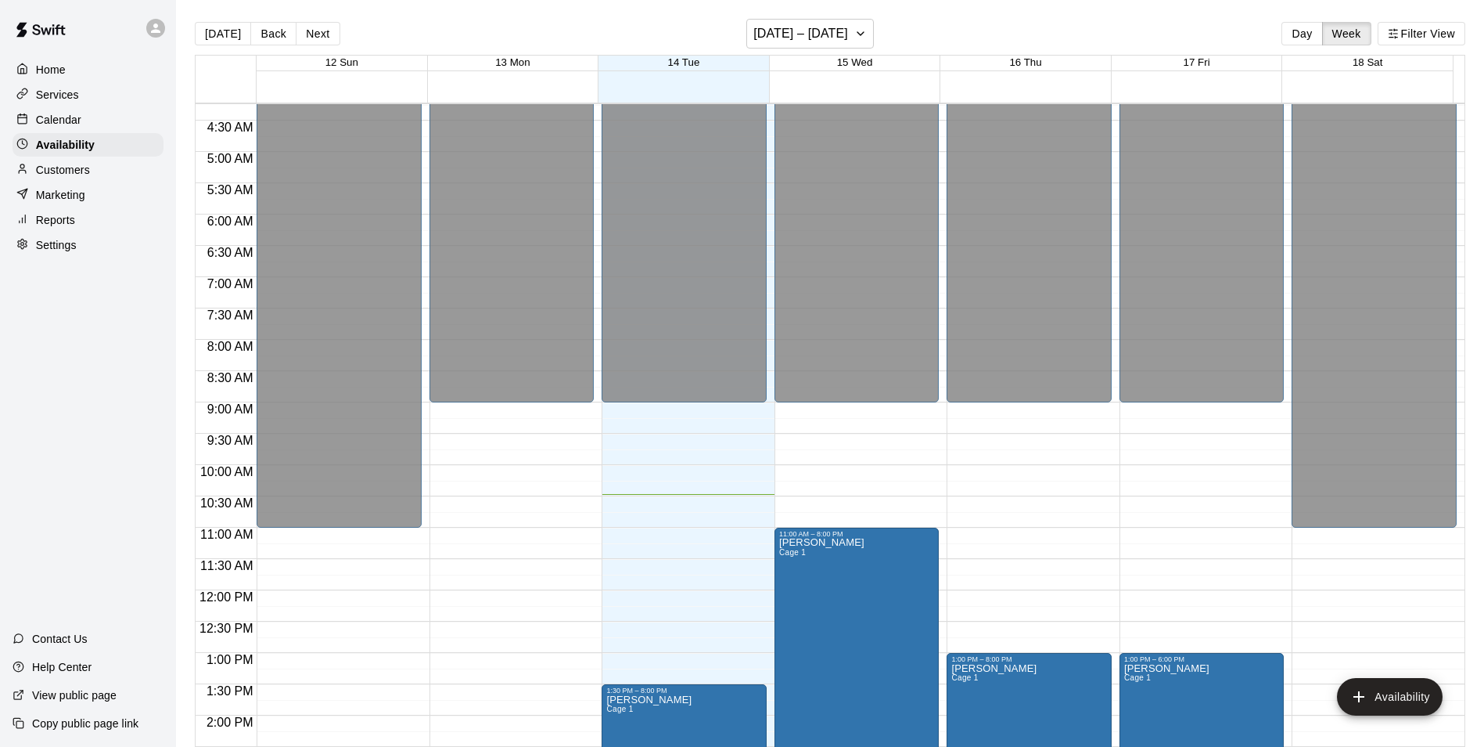
scroll to position [264, 0]
